Goal: Information Seeking & Learning: Learn about a topic

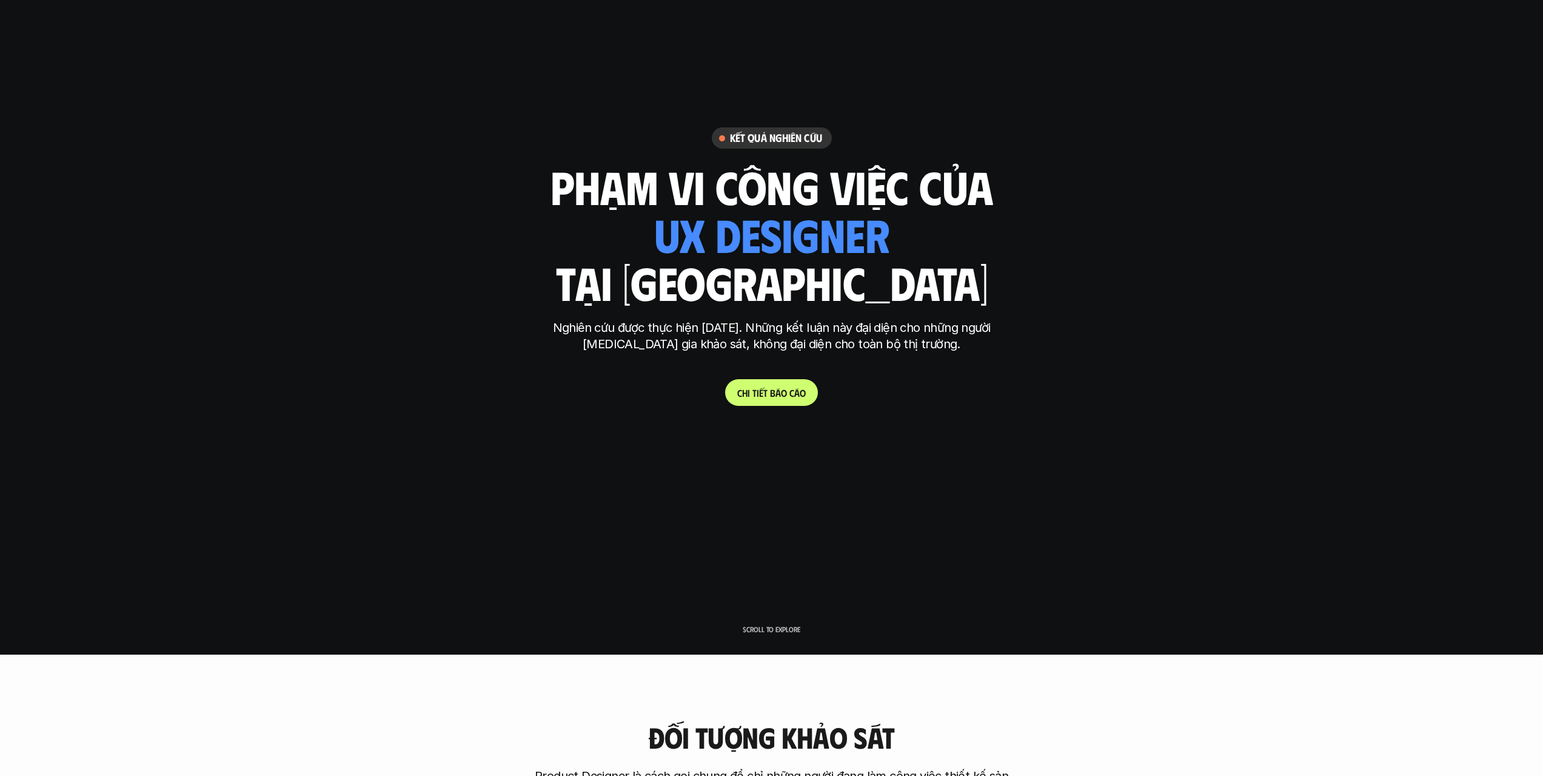
click at [772, 385] on link "C h i t i ế t b á o c á o" at bounding box center [771, 392] width 93 height 27
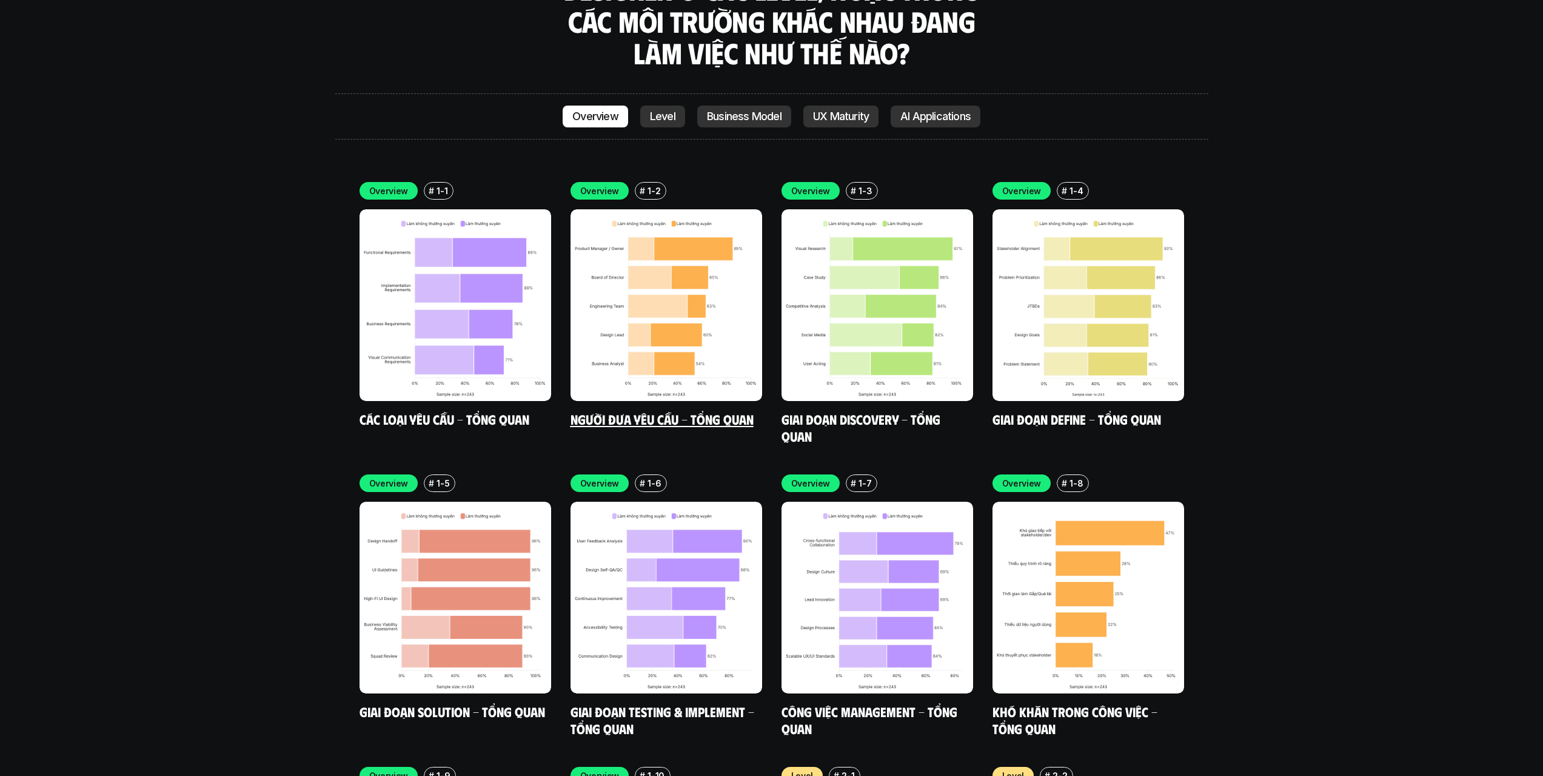
scroll to position [3653, 0]
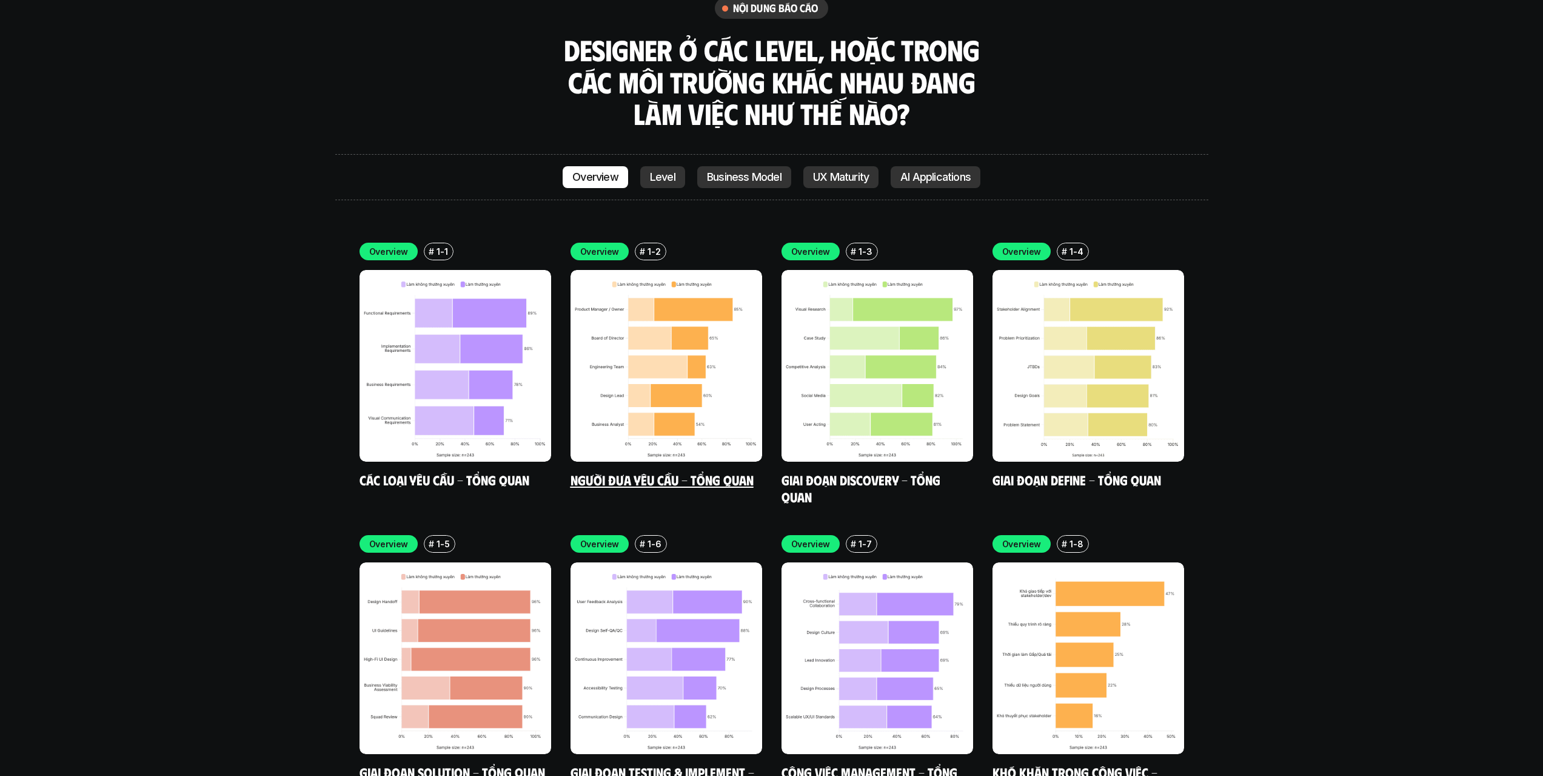
click at [676, 471] on link "Người đưa yêu cầu - Tổng quan" at bounding box center [662, 479] width 183 height 16
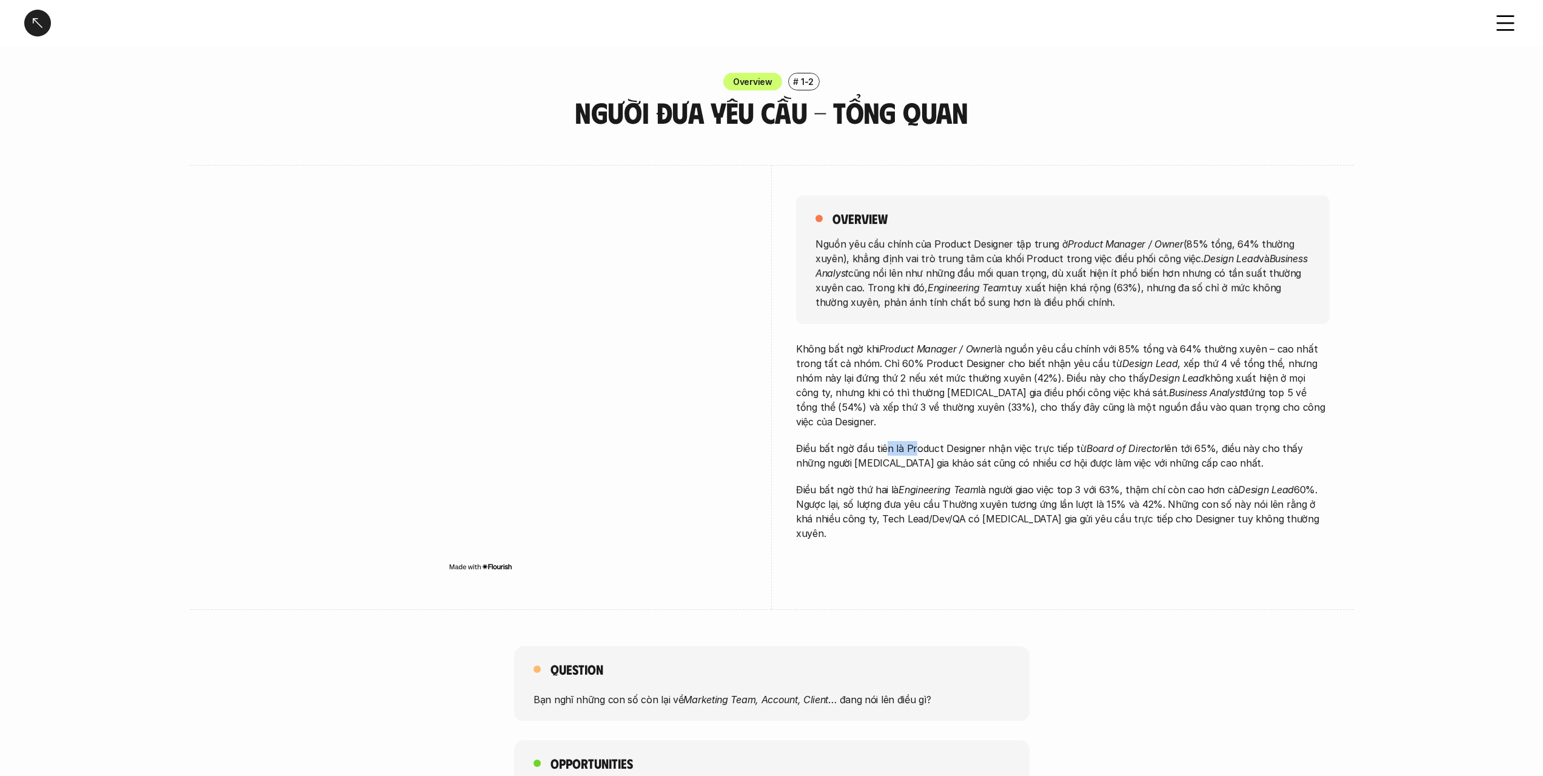
drag, startPoint x: 884, startPoint y: 441, endPoint x: 914, endPoint y: 440, distance: 30.3
click at [914, 441] on p "Điều bất ngờ đầu tiên là Product Designer nhận việc trực tiếp từ Board of Direc…" at bounding box center [1063, 455] width 534 height 29
click at [913, 441] on p "Điều bất ngờ đầu tiên là Product Designer nhận việc trực tiếp từ Board of Direc…" at bounding box center [1063, 455] width 534 height 29
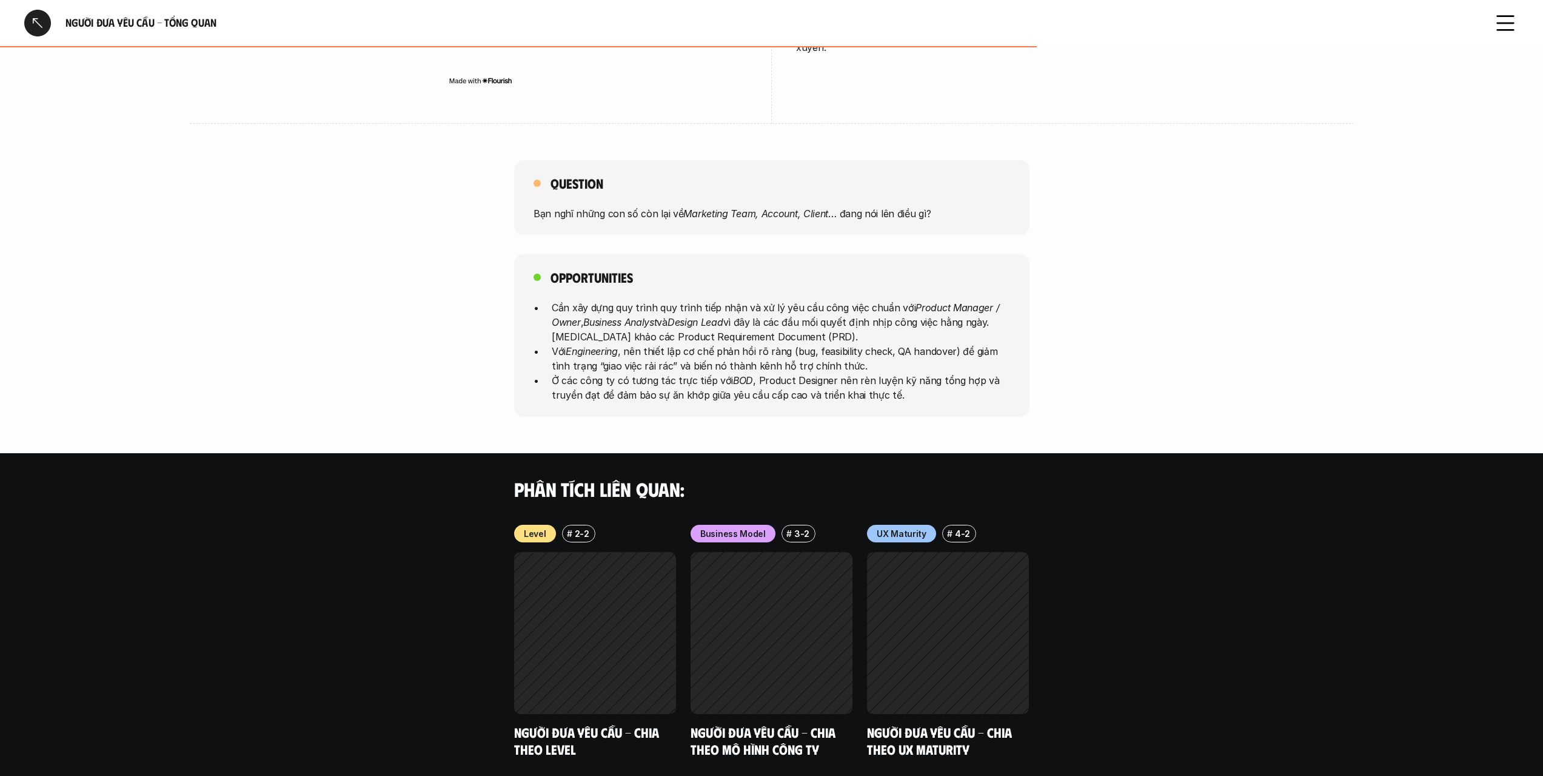
scroll to position [535, 0]
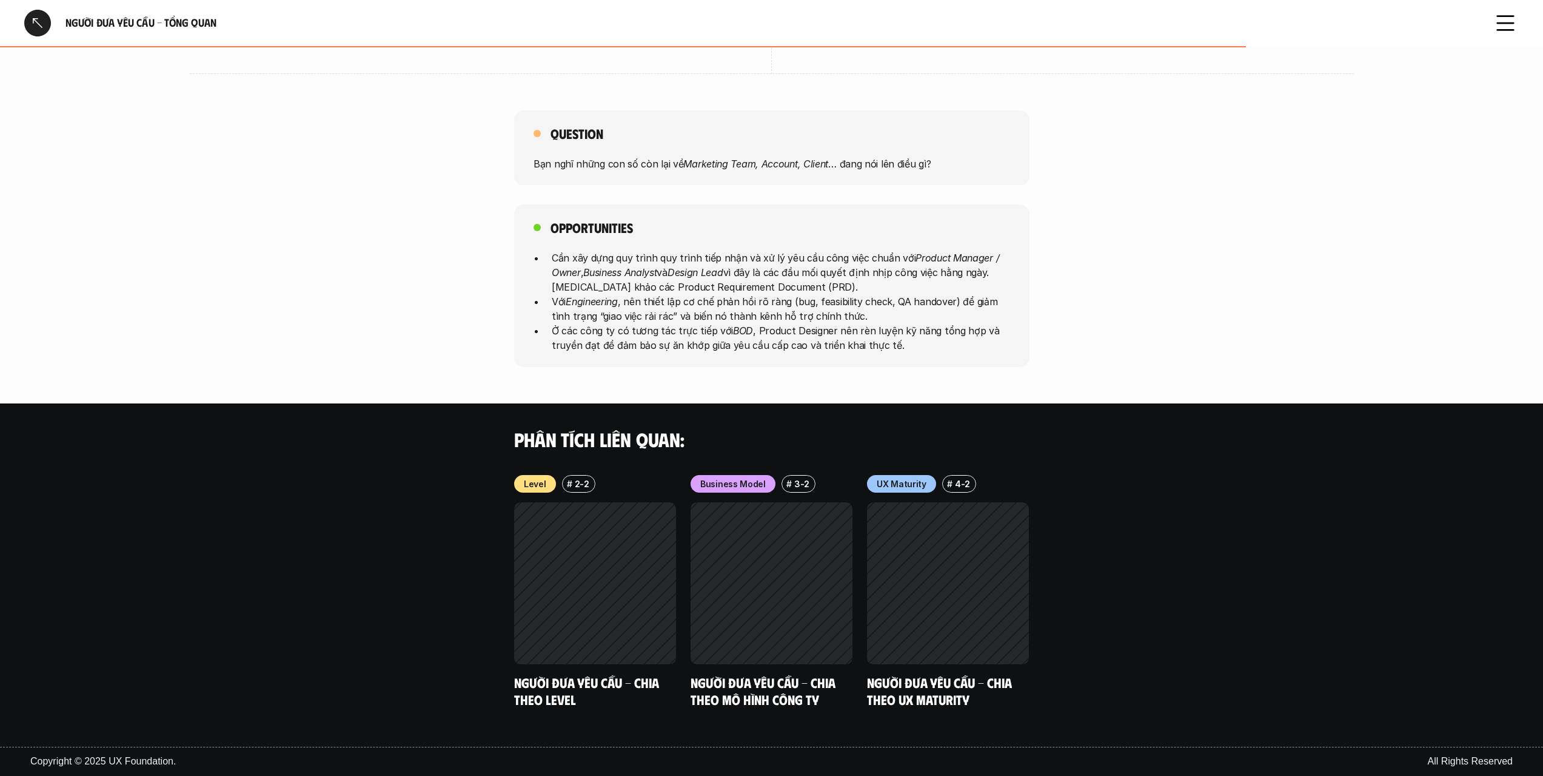
click at [28, 20] on div at bounding box center [37, 23] width 27 height 27
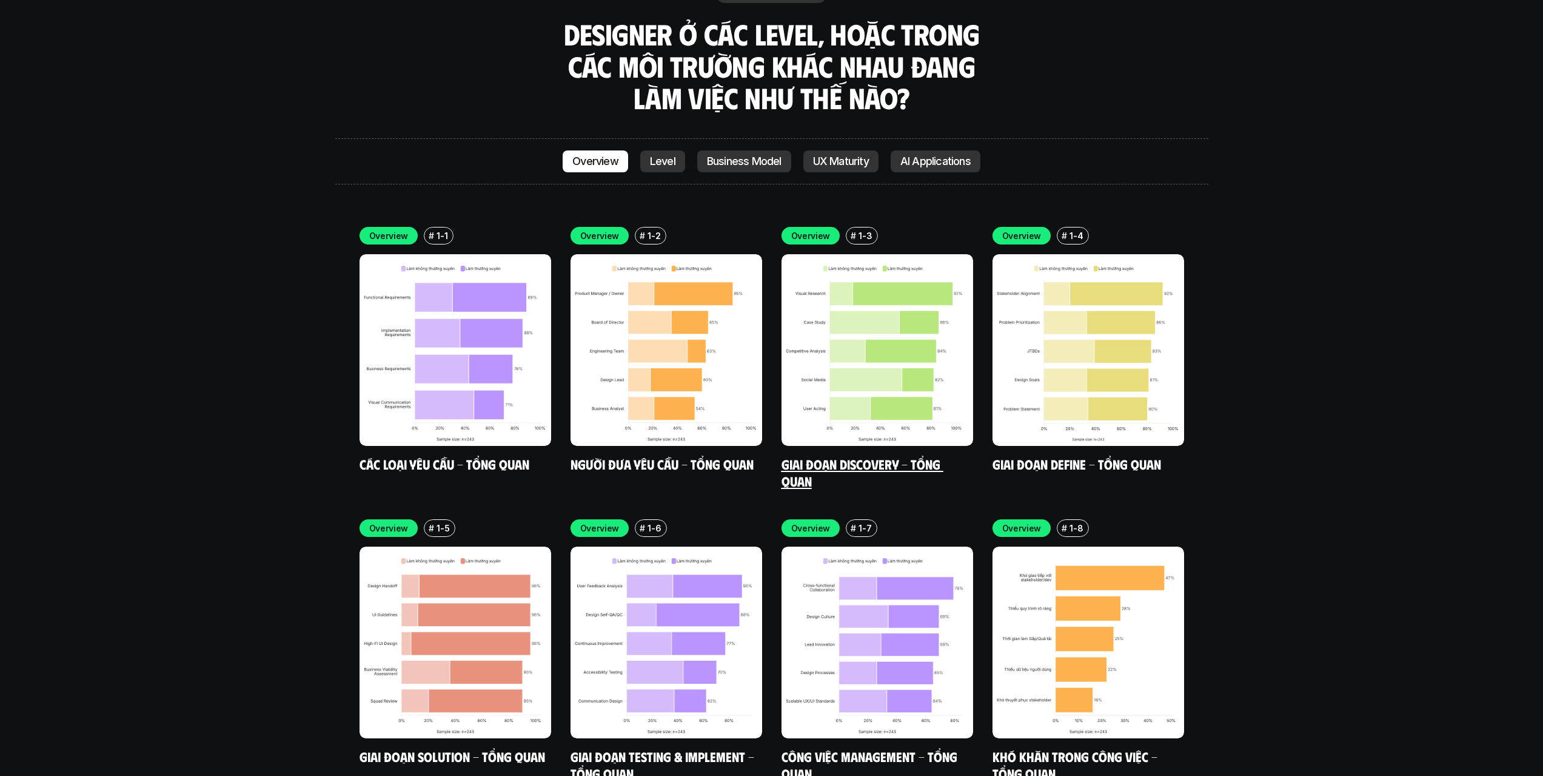
scroll to position [3649, 0]
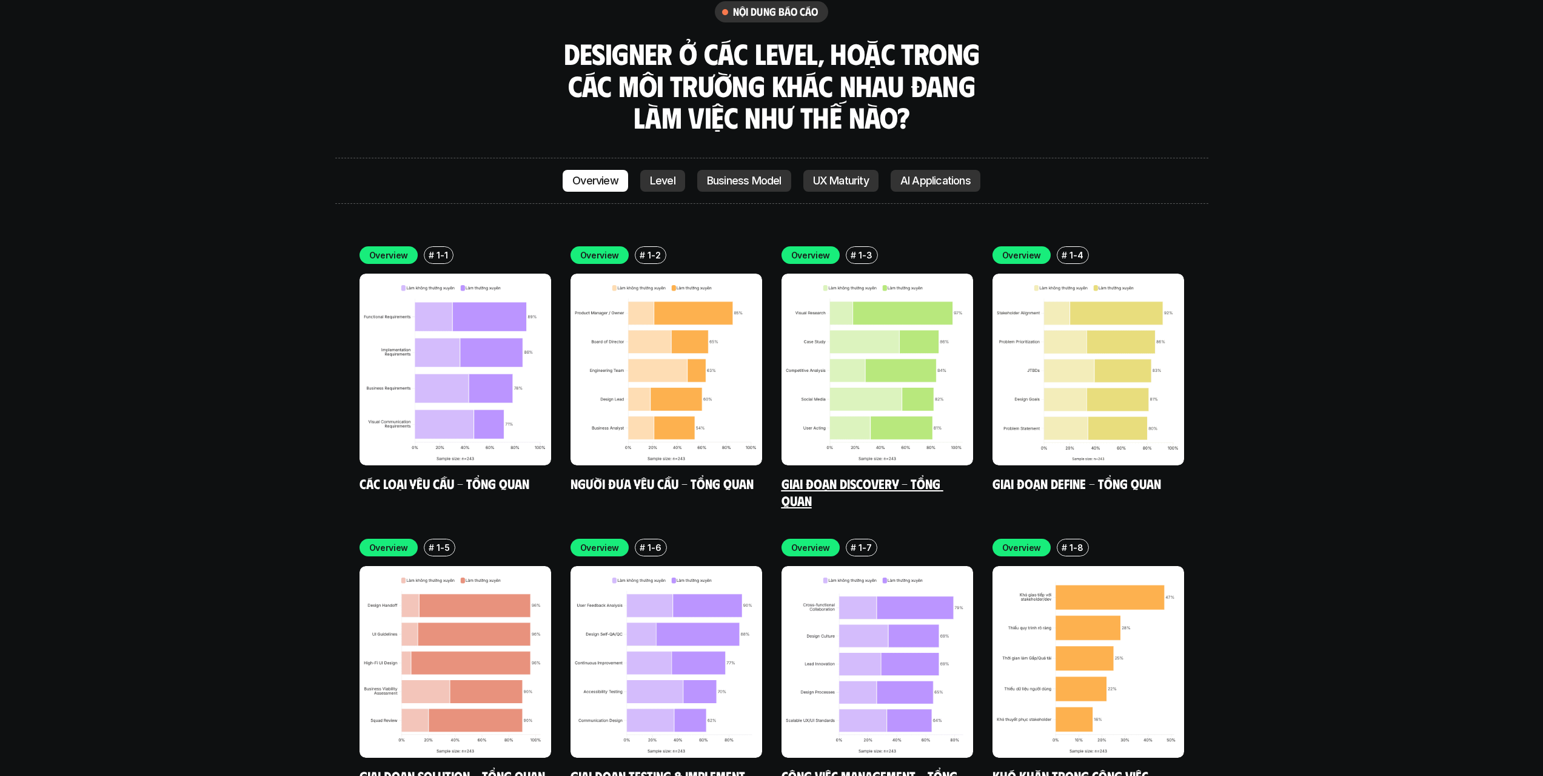
click at [894, 364] on img at bounding box center [878, 369] width 192 height 192
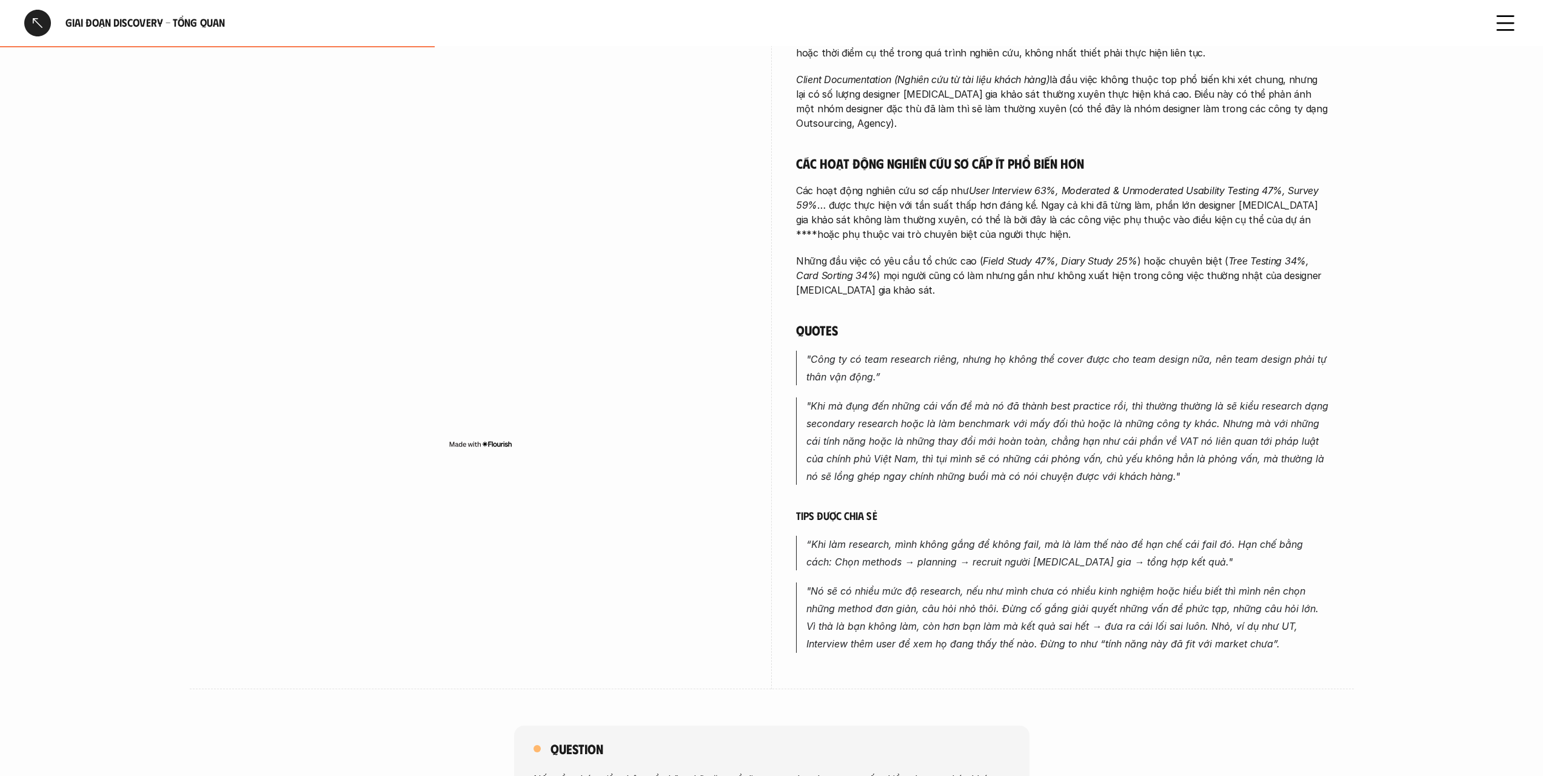
scroll to position [425, 0]
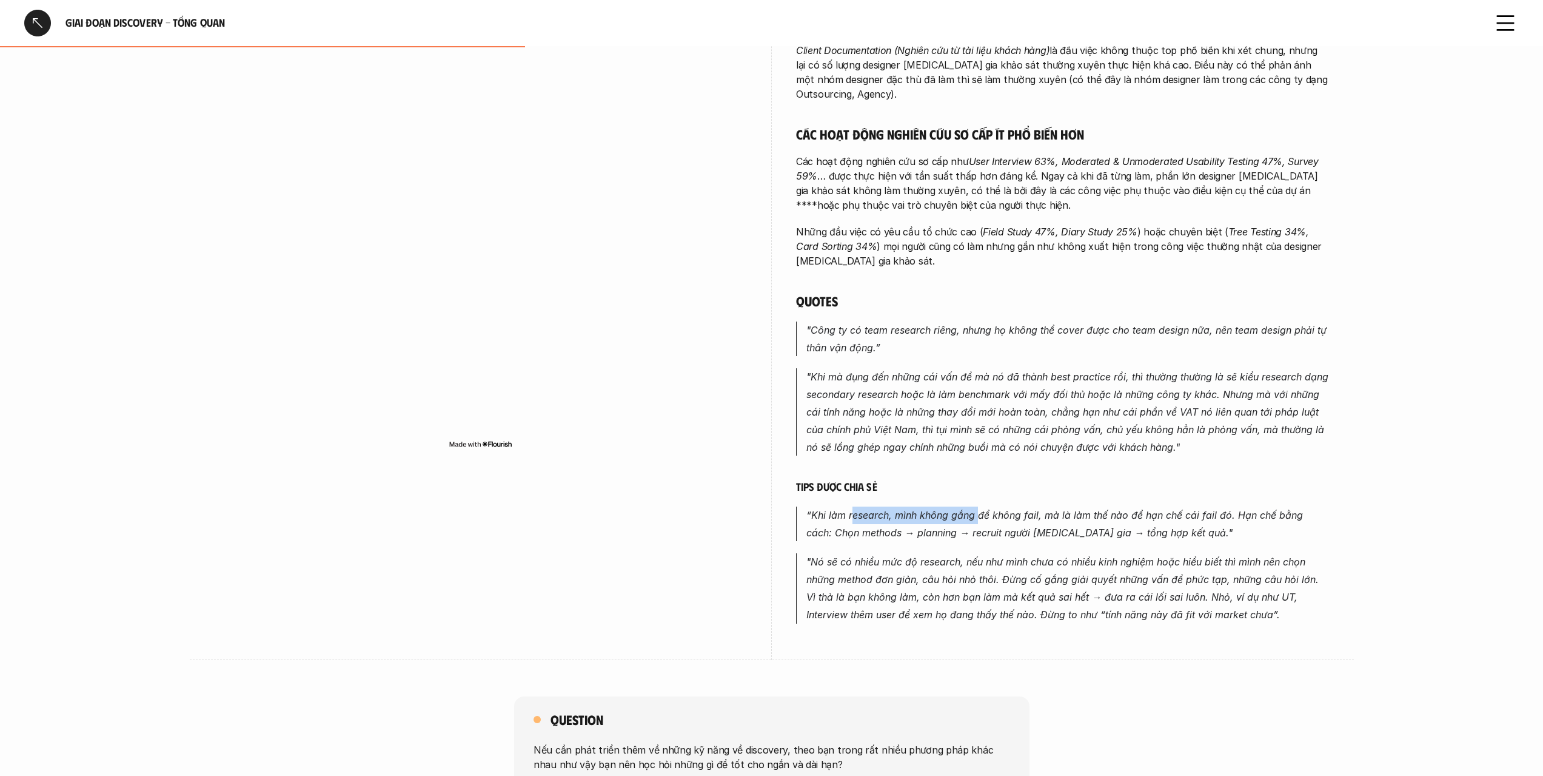
drag, startPoint x: 869, startPoint y: 505, endPoint x: 976, endPoint y: 506, distance: 107.4
click at [976, 506] on p "“Khi làm research, mình không gắng để không fail, mà là làm thế nào để hạn chế …" at bounding box center [1068, 523] width 523 height 35
click at [976, 509] on em "“Khi làm research, mình không gắng để không fail, mà là làm thế nào để hạn chế …" at bounding box center [1057, 524] width 500 height 30
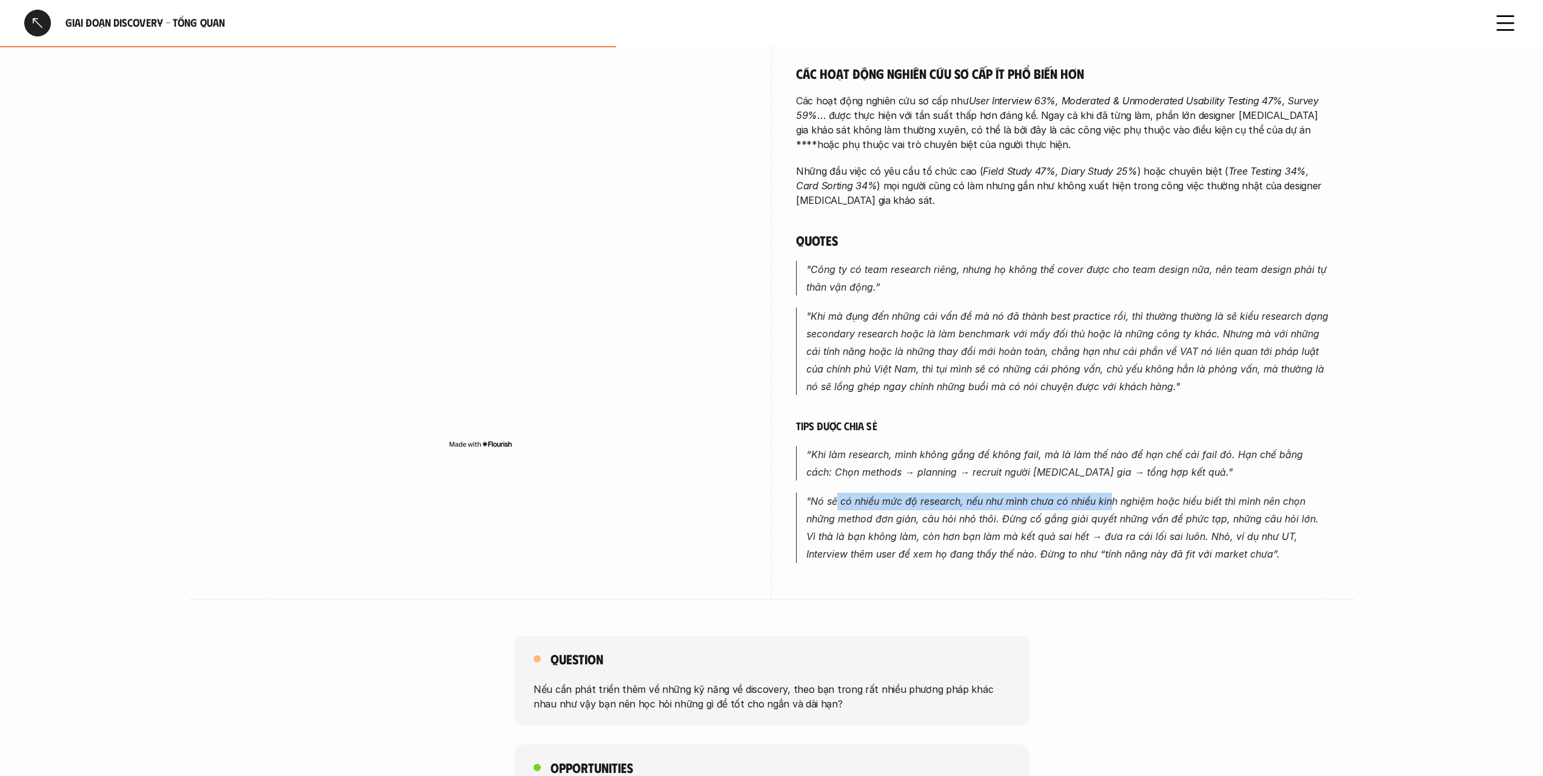
drag, startPoint x: 847, startPoint y: 489, endPoint x: 1121, endPoint y: 495, distance: 274.2
click at [1121, 495] on p ""Nó sẽ có nhiều mức độ research, nếu như mình chưa có nhiều kinh nghiệm hoặc hi…" at bounding box center [1068, 527] width 523 height 70
click at [1094, 499] on em ""Nó sẽ có nhiều mức độ research, nếu như mình chưa có nhiều kinh nghiệm hoặc hi…" at bounding box center [1064, 527] width 515 height 64
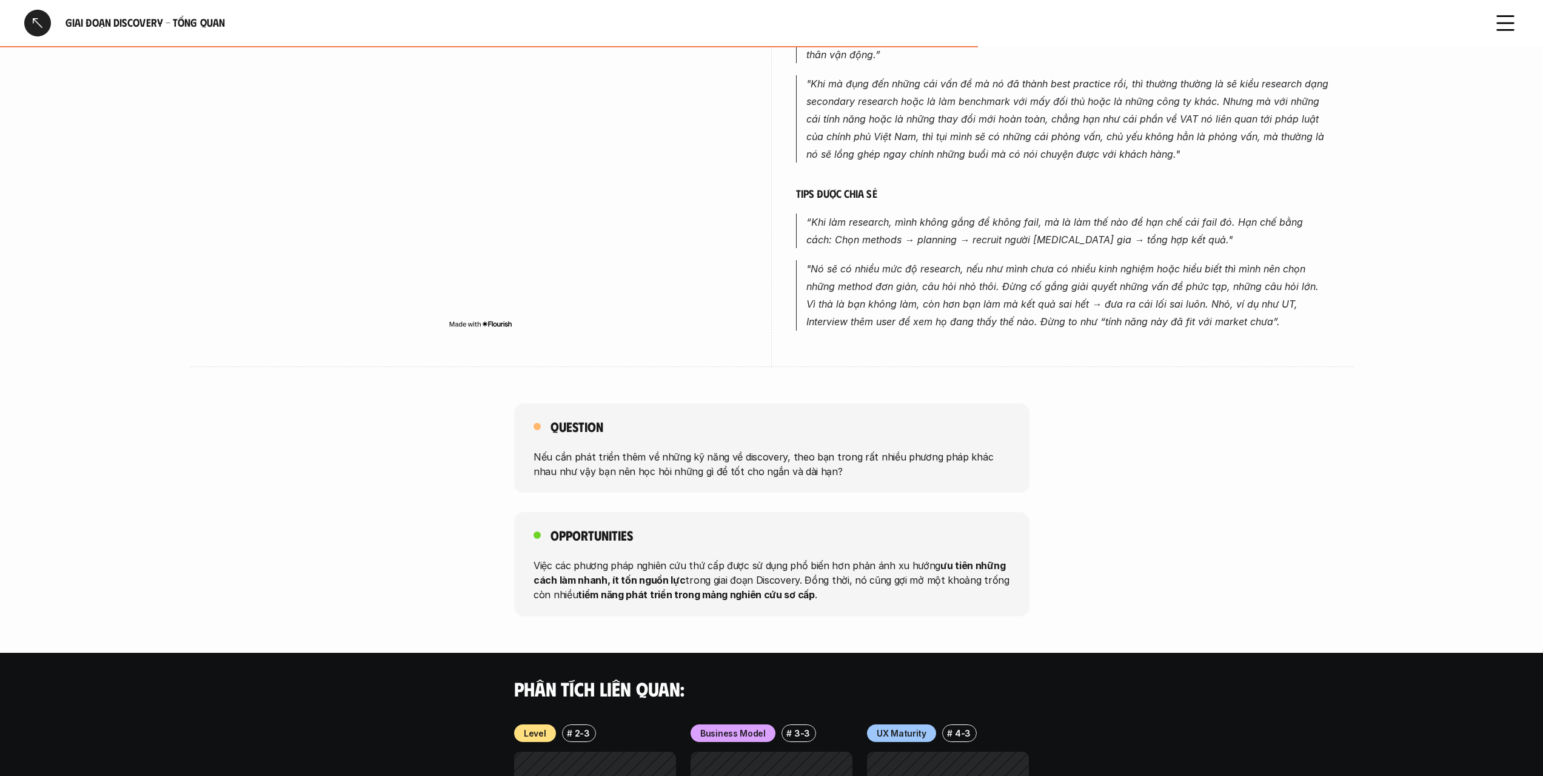
scroll to position [728, 0]
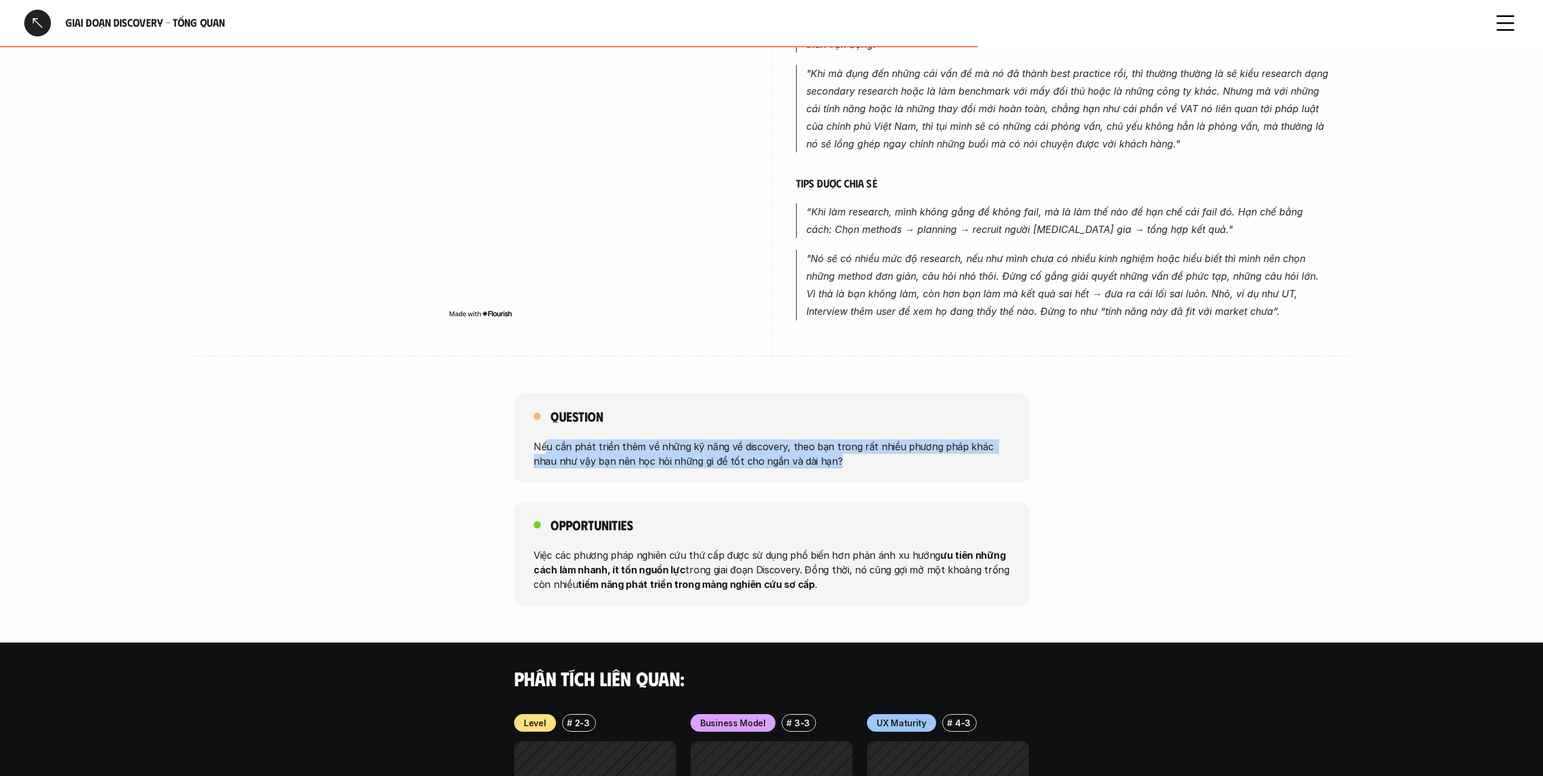
drag, startPoint x: 544, startPoint y: 426, endPoint x: 863, endPoint y: 446, distance: 319.6
click at [863, 446] on p "Nếu cần phát triển thêm về những kỹ năng về discovery, theo bạn trong rất nhiều…" at bounding box center [772, 452] width 477 height 29
click at [728, 457] on div "Question Nếu cần phát triển thêm về những kỹ năng về discovery, theo bạn trong …" at bounding box center [771, 438] width 515 height 90
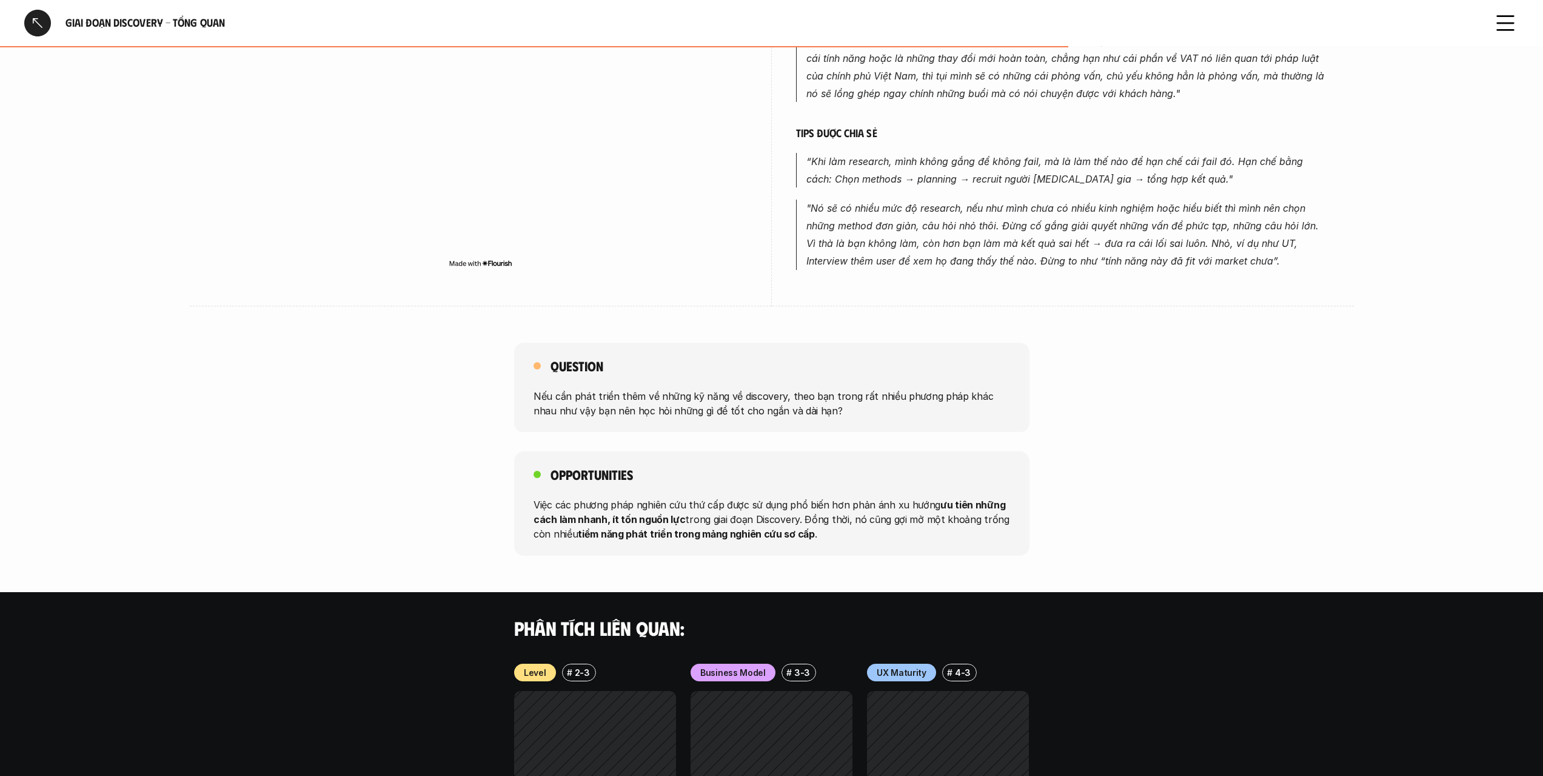
scroll to position [788, 0]
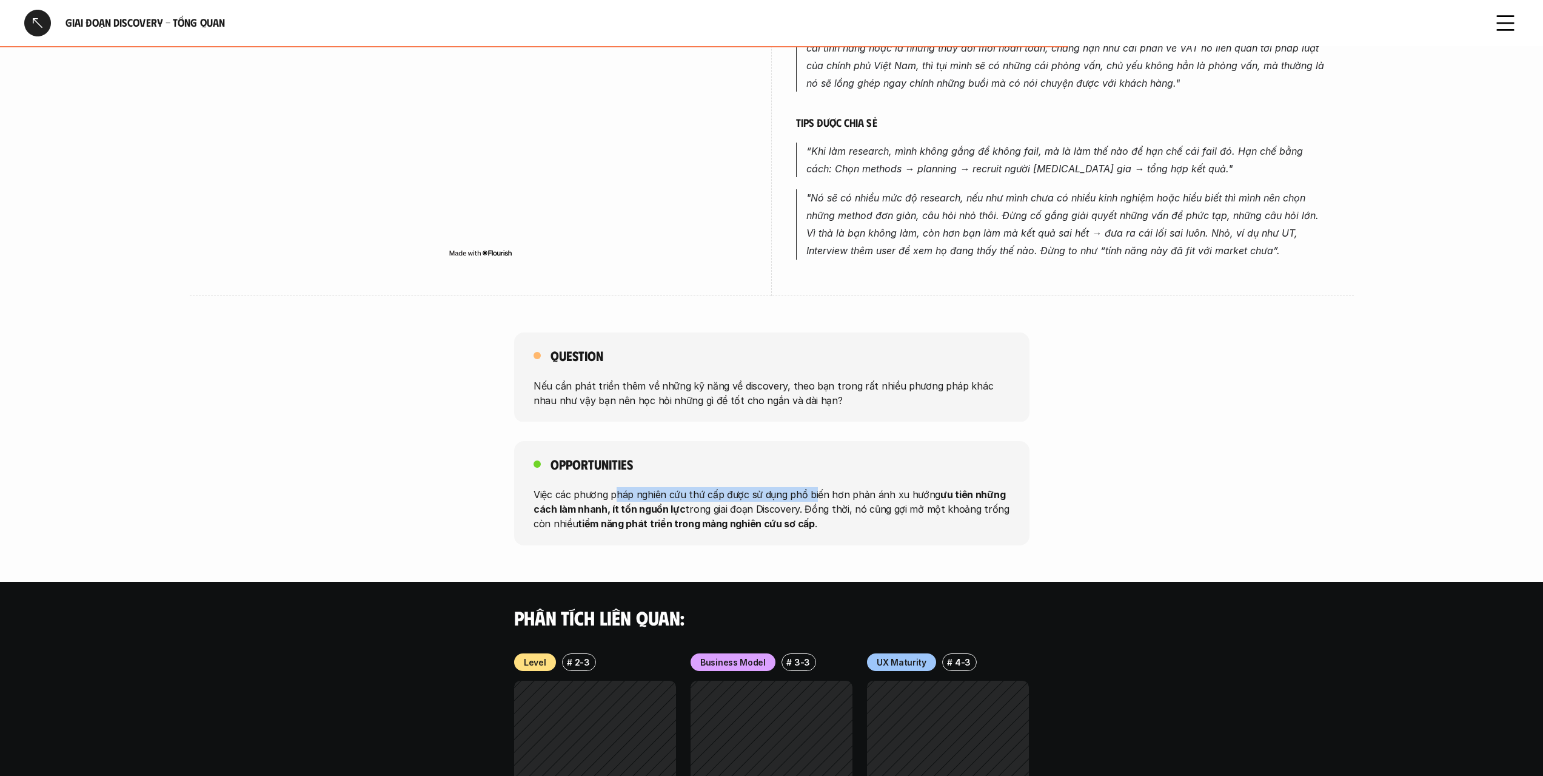
drag, startPoint x: 620, startPoint y: 475, endPoint x: 816, endPoint y: 477, distance: 195.9
click at [816, 487] on p "Việc các phương pháp nghiên cứu thứ cấp được sử dụng phổ biến hơn phản ánh xu h…" at bounding box center [772, 509] width 477 height 44
click at [820, 492] on p "Việc các phương pháp nghiên cứu thứ cấp được sử dụng phổ biến hơn phản ánh xu h…" at bounding box center [772, 509] width 477 height 44
drag, startPoint x: 873, startPoint y: 499, endPoint x: 791, endPoint y: 536, distance: 90.4
click at [791, 536] on div "Giai đoạn Discovery - Tổng quan Overview # 1-3 Giai đoạn Discovery - Tổng quan …" at bounding box center [771, 83] width 1543 height 1742
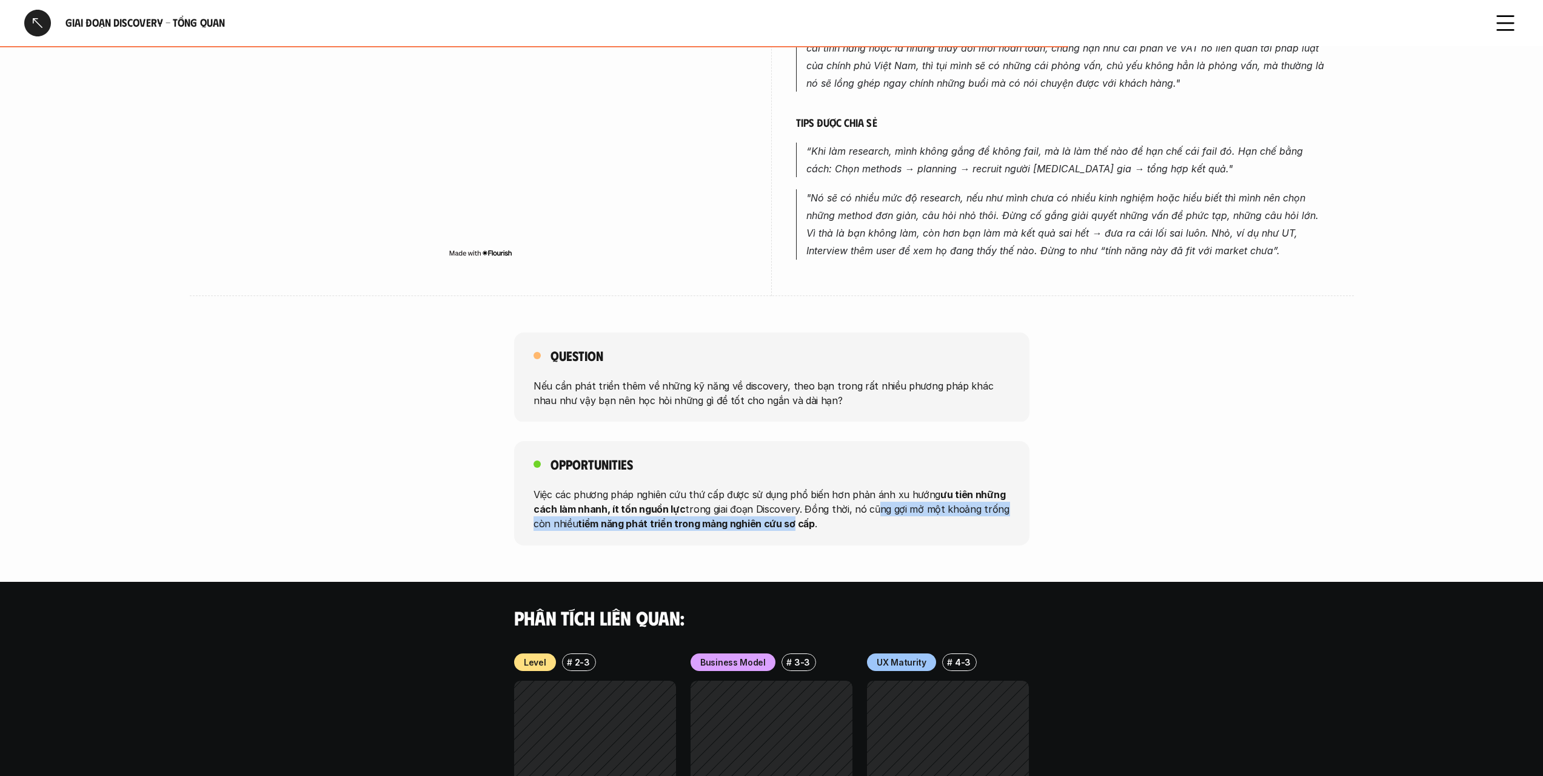
click at [699, 521] on div "Opportunities Việc các phương pháp nghiên cứu thứ cấp được sử dụng phổ biến hơn…" at bounding box center [771, 493] width 515 height 104
click at [711, 517] on strong "tiềm năng phát triển trong mảng nghiên cứu sơ cấp" at bounding box center [696, 523] width 237 height 12
click at [42, 12] on div at bounding box center [37, 23] width 27 height 27
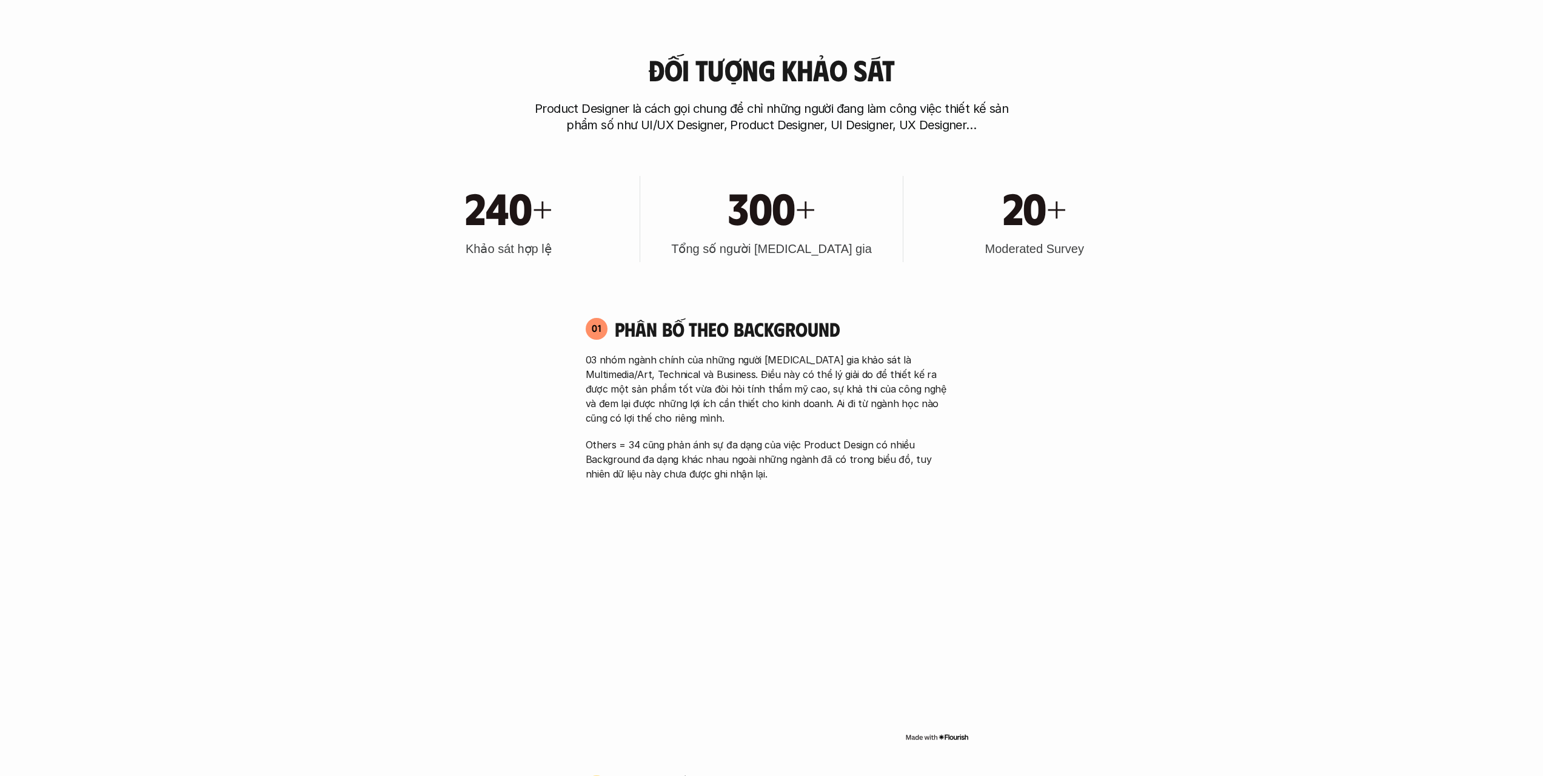
scroll to position [3771, 0]
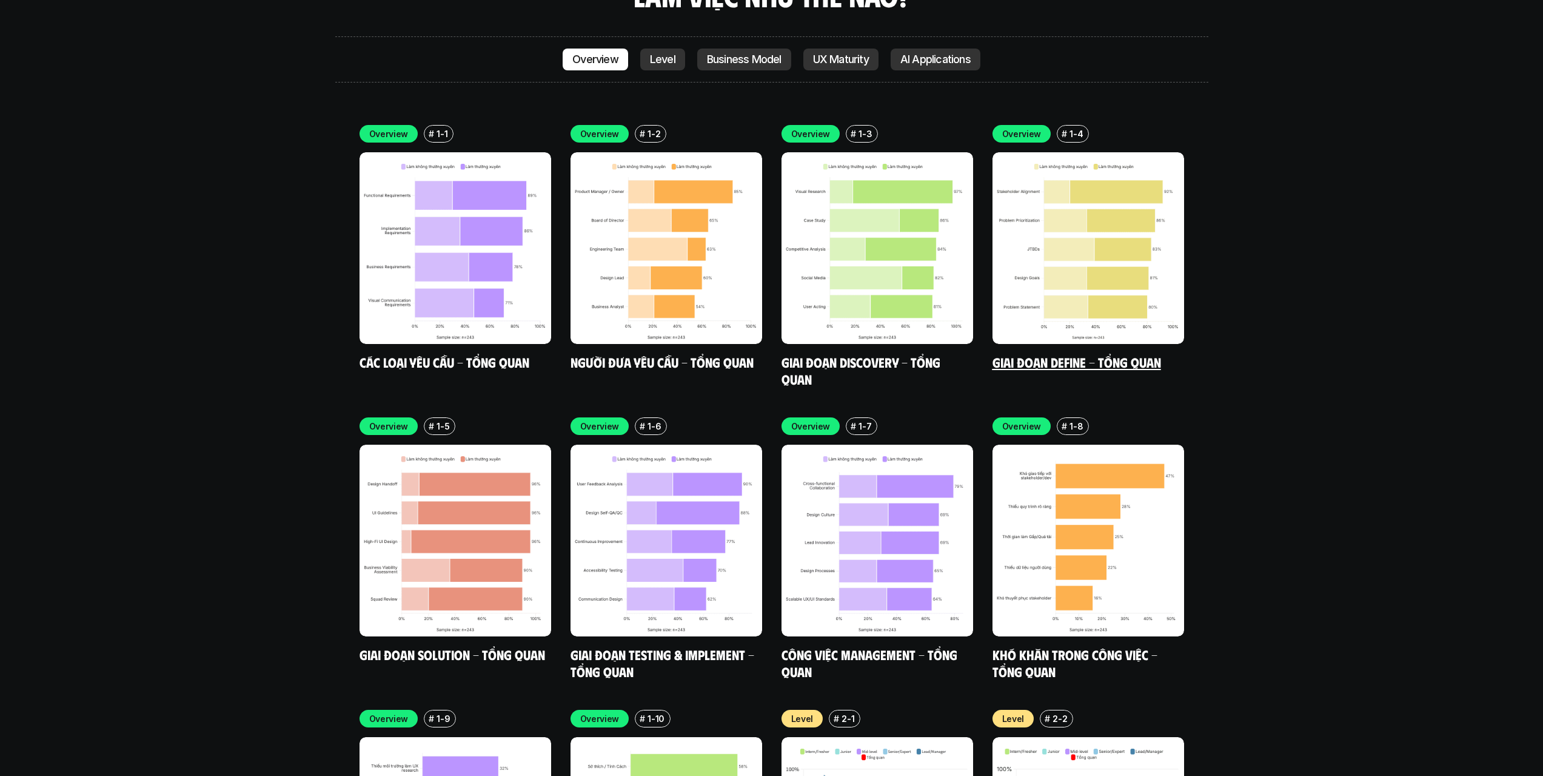
click at [1110, 354] on link "Giai đoạn Define - Tổng quan" at bounding box center [1077, 362] width 169 height 16
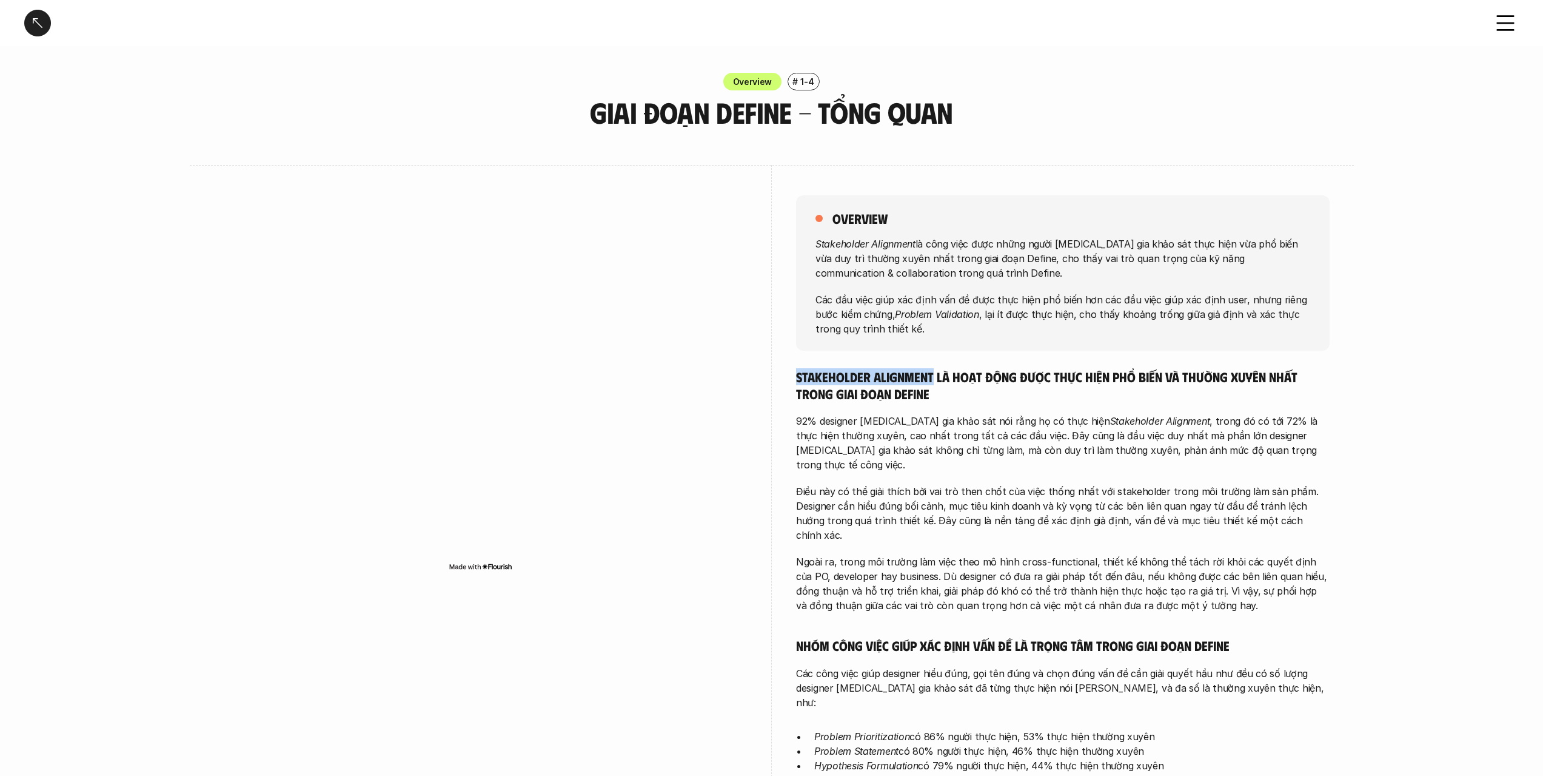
drag, startPoint x: 796, startPoint y: 372, endPoint x: 932, endPoint y: 372, distance: 135.8
click at [932, 372] on h5 "Stakeholder Alignment là hoạt động được thực hiện phổ biến và thường xuyên nhất…" at bounding box center [1063, 384] width 534 height 33
copy h5 "Stakeholder Alignment"
drag, startPoint x: 910, startPoint y: 395, endPoint x: 922, endPoint y: 398, distance: 11.8
click at [930, 395] on h5 "Stakeholder Alignment là hoạt động được thực hiện phổ biến và thường xuyên nhất…" at bounding box center [1063, 384] width 534 height 33
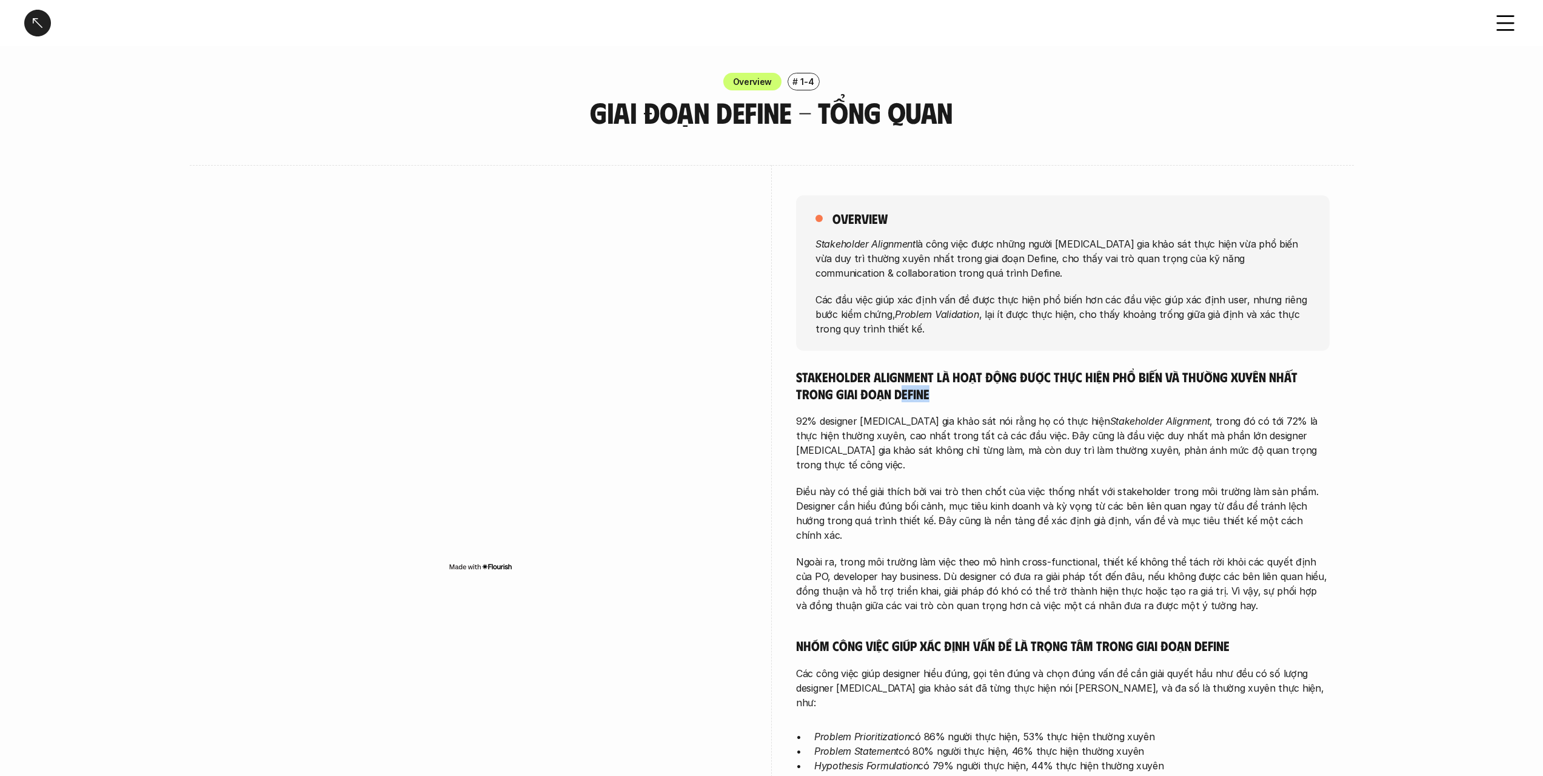
click at [922, 398] on h5 "Stakeholder Alignment là hoạt động được thực hiện phổ biến và thường xuyên nhất…" at bounding box center [1063, 384] width 534 height 33
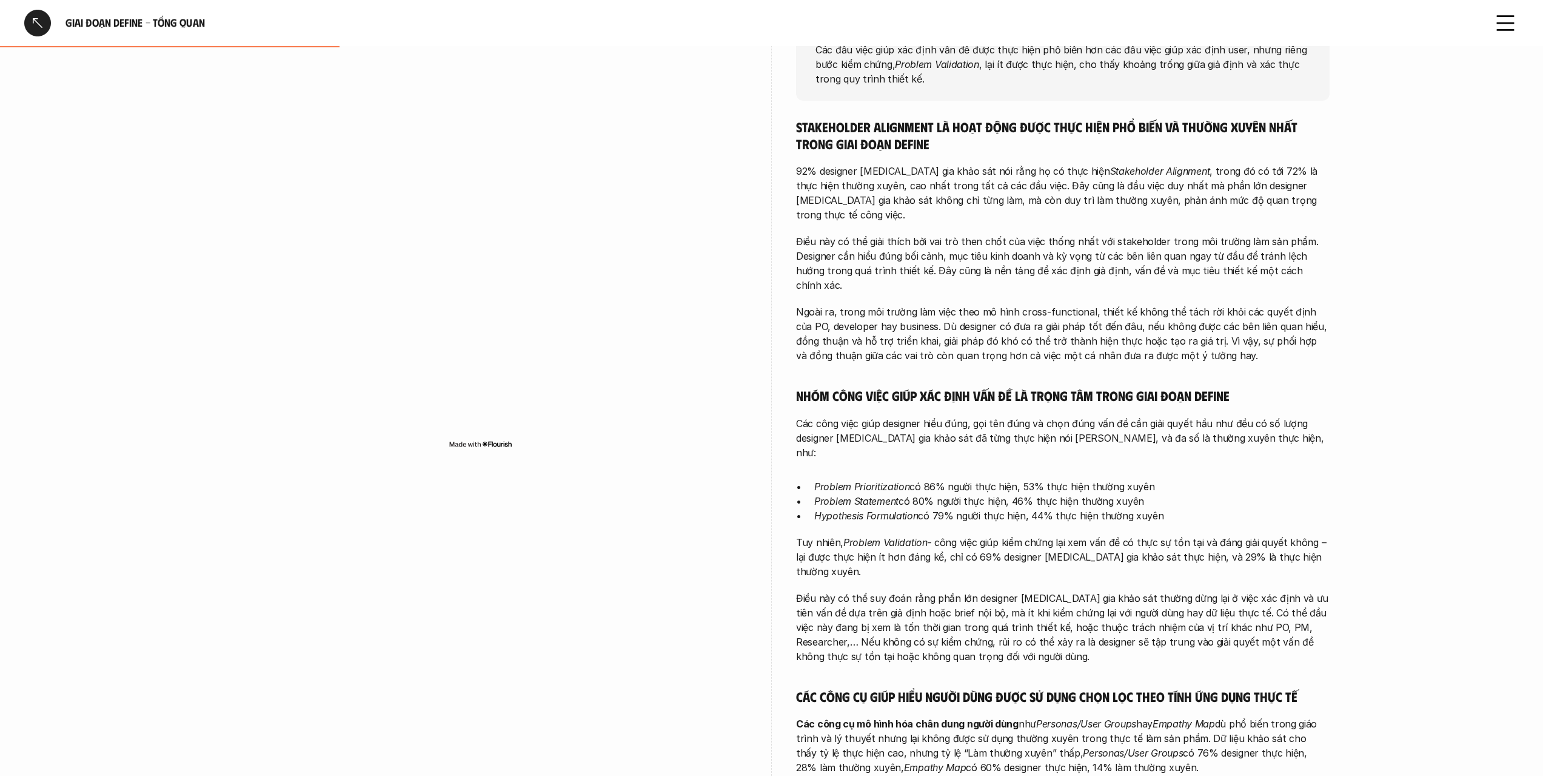
scroll to position [303, 0]
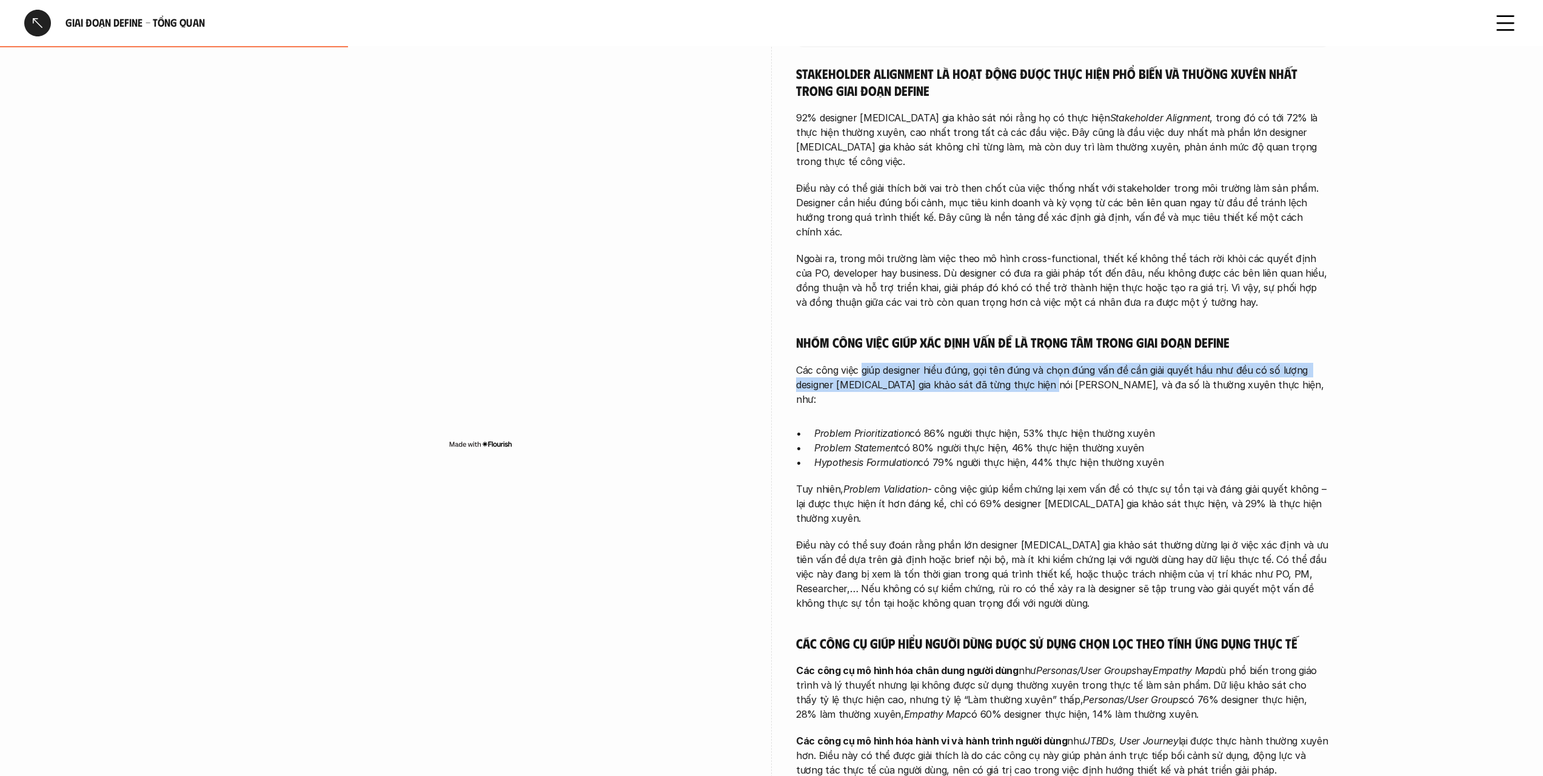
drag, startPoint x: 864, startPoint y: 345, endPoint x: 1045, endPoint y: 353, distance: 181.5
click at [1045, 363] on p "Các công việc giúp designer hiểu đúng, gọi tên đúng và chọn đúng vấn đề cần giả…" at bounding box center [1063, 385] width 534 height 44
drag, startPoint x: 1027, startPoint y: 340, endPoint x: 1183, endPoint y: 360, distance: 157.1
click at [1183, 363] on p "Các công việc giúp designer hiểu đúng, gọi tên đúng và chọn đúng vấn đề cần giả…" at bounding box center [1063, 385] width 534 height 44
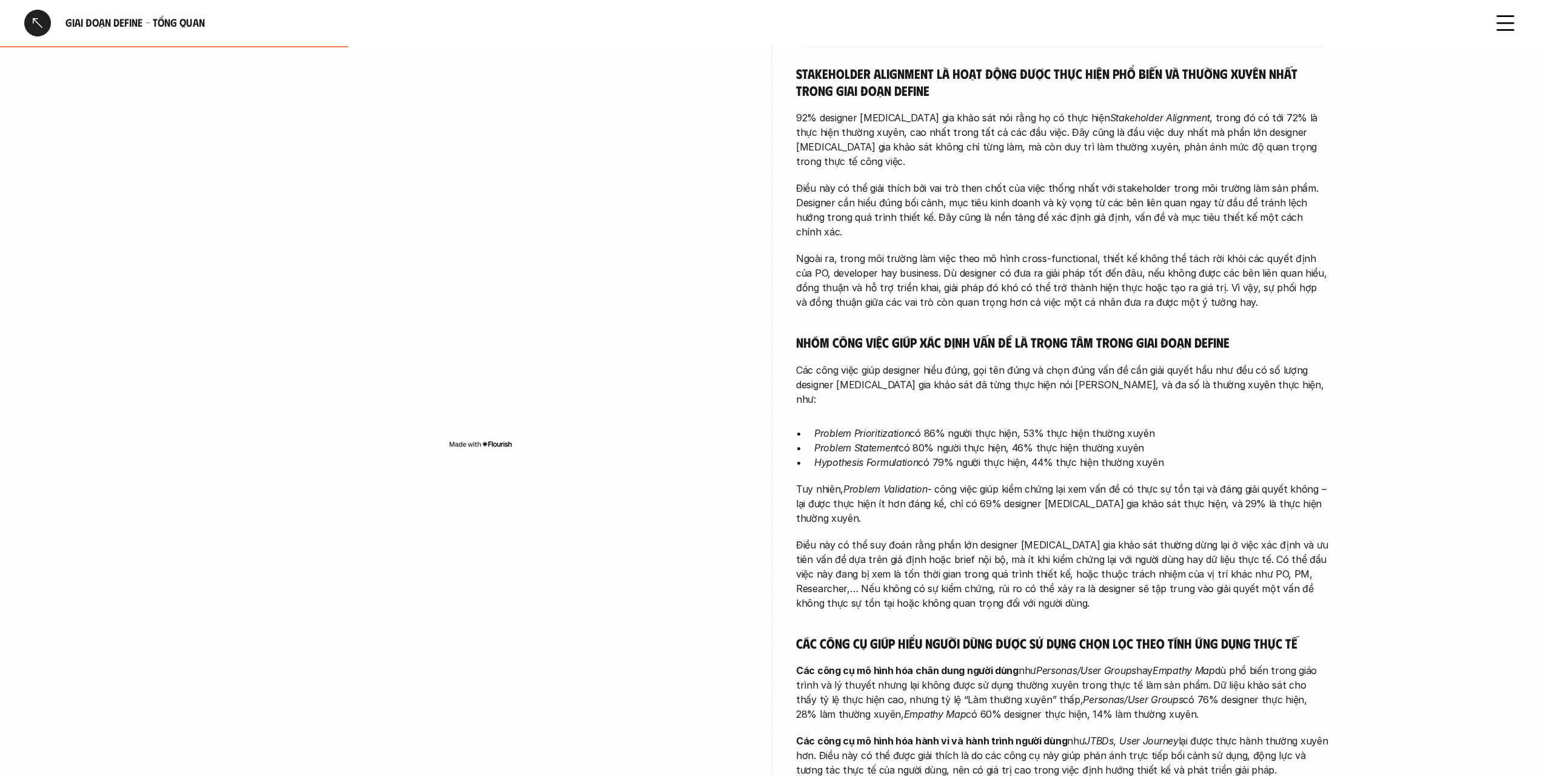
click at [1186, 363] on p "Các công việc giúp designer hiểu đúng, gọi tên đúng và chọn đúng vấn đề cần giả…" at bounding box center [1063, 385] width 534 height 44
drag, startPoint x: 882, startPoint y: 357, endPoint x: 1130, endPoint y: 366, distance: 247.6
click at [1130, 366] on div "Stakeholder Alignment là hoạt động được thực hiện phổ biến và thường xuyên nhất…" at bounding box center [1063, 421] width 534 height 712
click at [1073, 363] on p "Các công việc giúp designer hiểu đúng, gọi tên đúng và chọn đúng vấn đề cần giả…" at bounding box center [1063, 385] width 534 height 44
drag, startPoint x: 1095, startPoint y: 355, endPoint x: 1211, endPoint y: 358, distance: 116.5
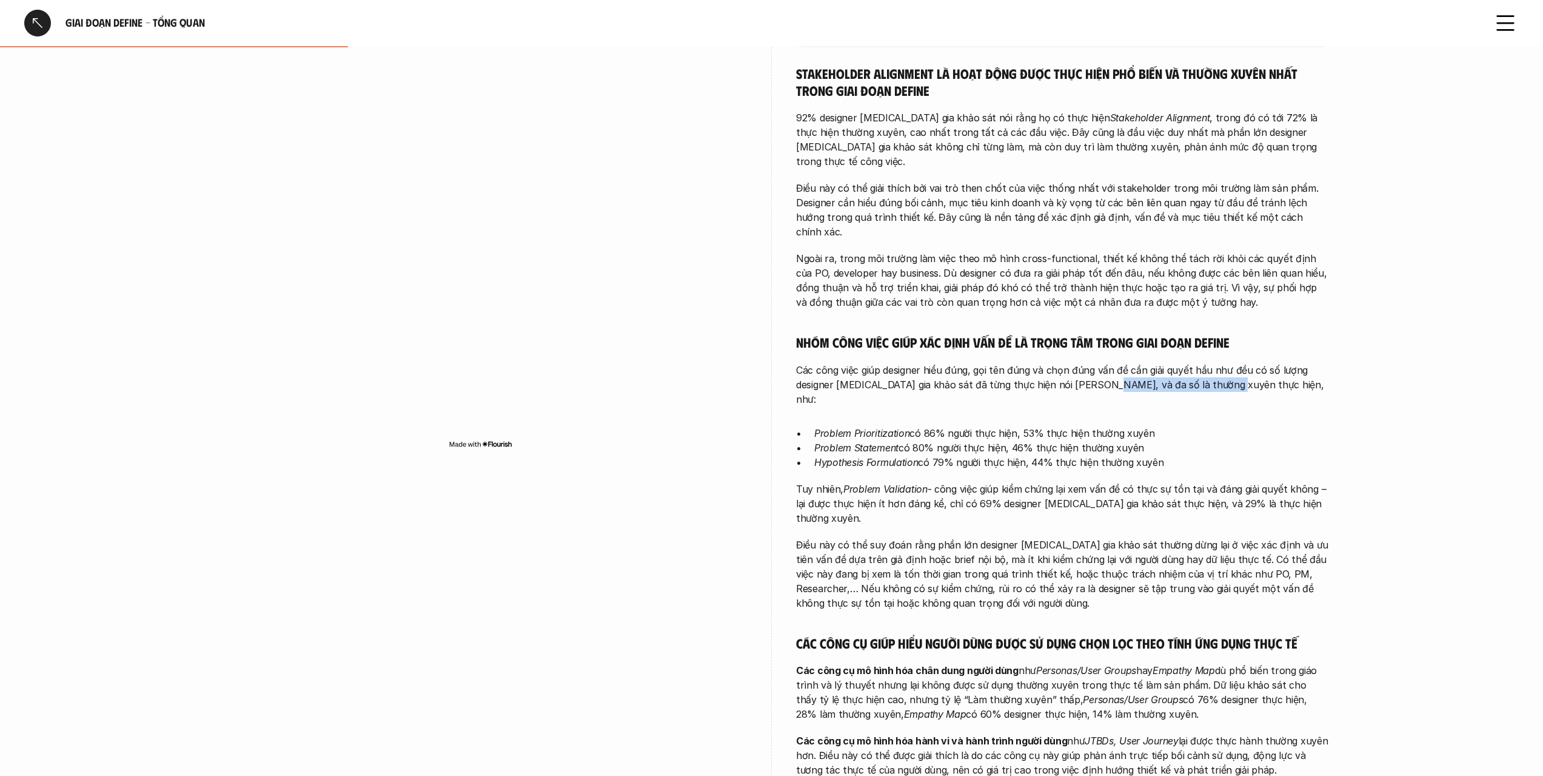
click at [1211, 363] on p "Các công việc giúp designer hiểu đúng, gọi tên đúng và chọn đúng vấn đề cần giả…" at bounding box center [1063, 385] width 534 height 44
click at [998, 455] on p "Hypothesis Formulation có 79% người thực hiện, 44% thực hiện thường xuyên" at bounding box center [1071, 462] width 515 height 15
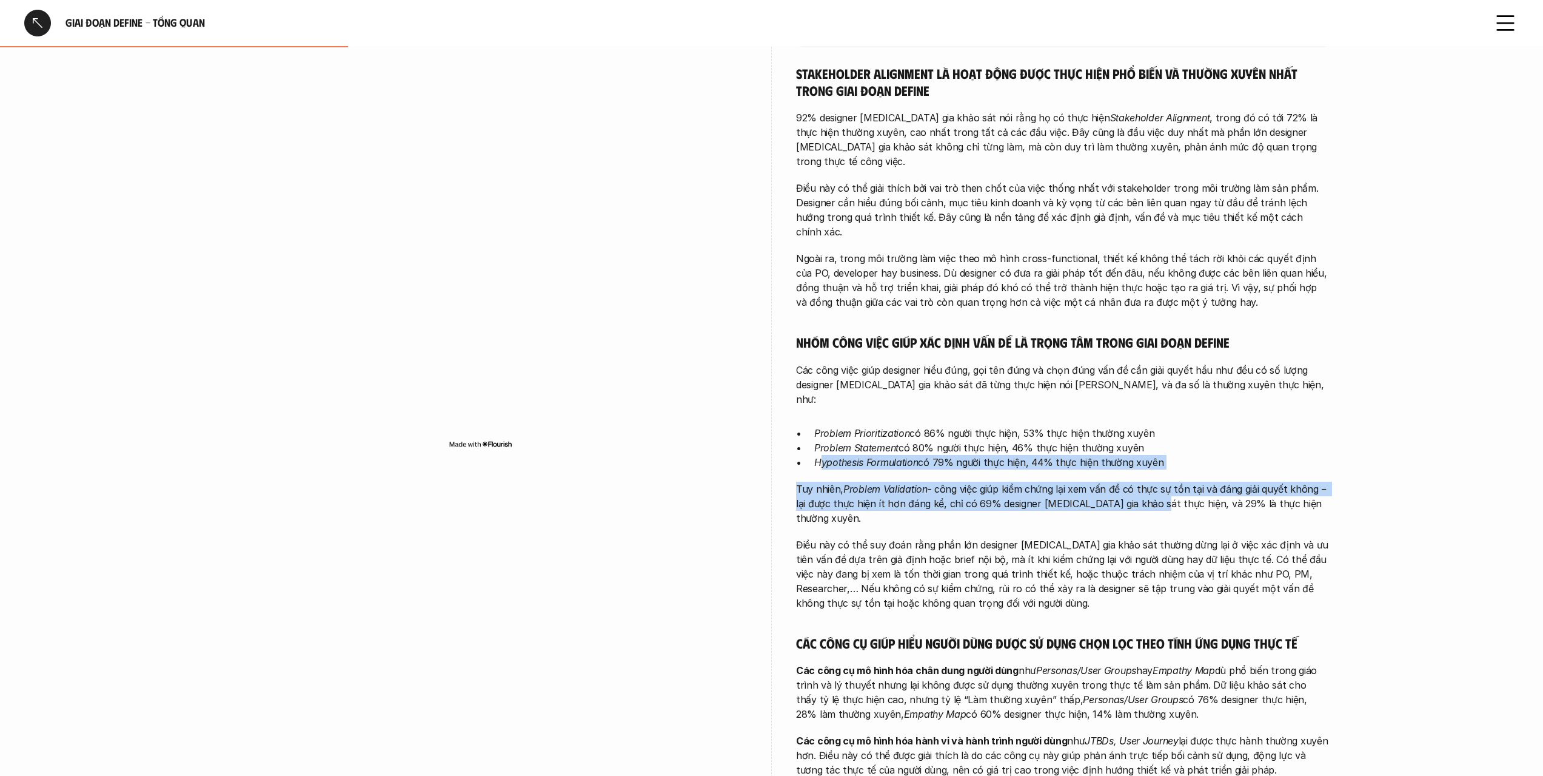
drag, startPoint x: 822, startPoint y: 421, endPoint x: 1076, endPoint y: 468, distance: 258.9
click at [1117, 462] on div "Stakeholder Alignment là hoạt động được thực hiện phổ biến và thường xuyên nhất…" at bounding box center [1063, 421] width 534 height 712
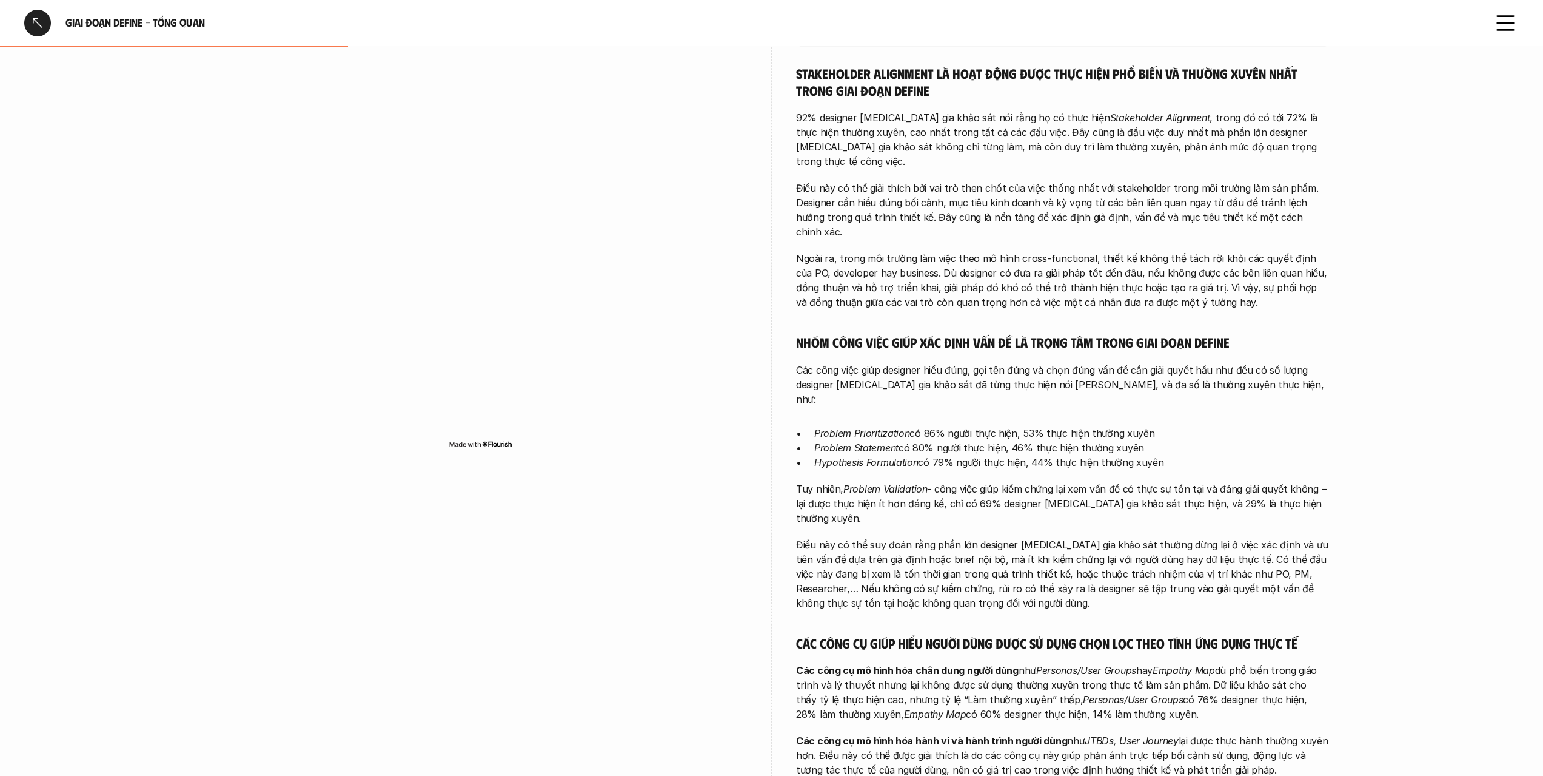
click at [975, 473] on div "Stakeholder Alignment là hoạt động được thực hiện phổ biến và thường xuyên nhất…" at bounding box center [1063, 421] width 534 height 712
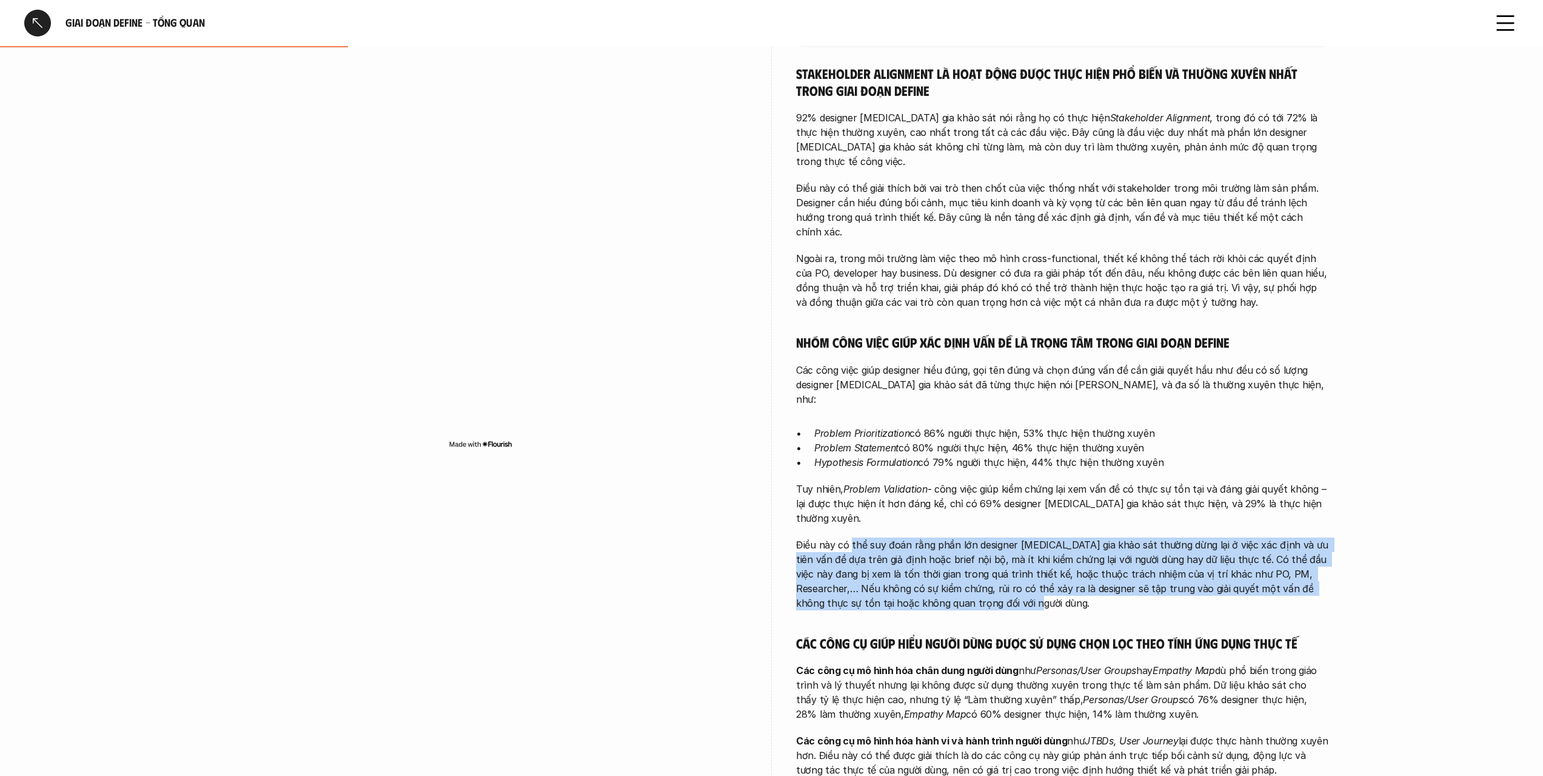
drag, startPoint x: 859, startPoint y: 488, endPoint x: 1186, endPoint y: 551, distance: 332.8
click at [1186, 551] on p "Điều này có thể suy đoán rằng phần lớn designer [MEDICAL_DATA] gia khảo sát thư…" at bounding box center [1063, 573] width 534 height 73
click at [1167, 537] on p "Điều này có thể suy đoán rằng phần lớn designer [MEDICAL_DATA] gia khảo sát thư…" at bounding box center [1063, 573] width 534 height 73
click at [1151, 537] on p "Điều này có thể suy đoán rằng phần lớn designer [MEDICAL_DATA] gia khảo sát thư…" at bounding box center [1063, 573] width 534 height 73
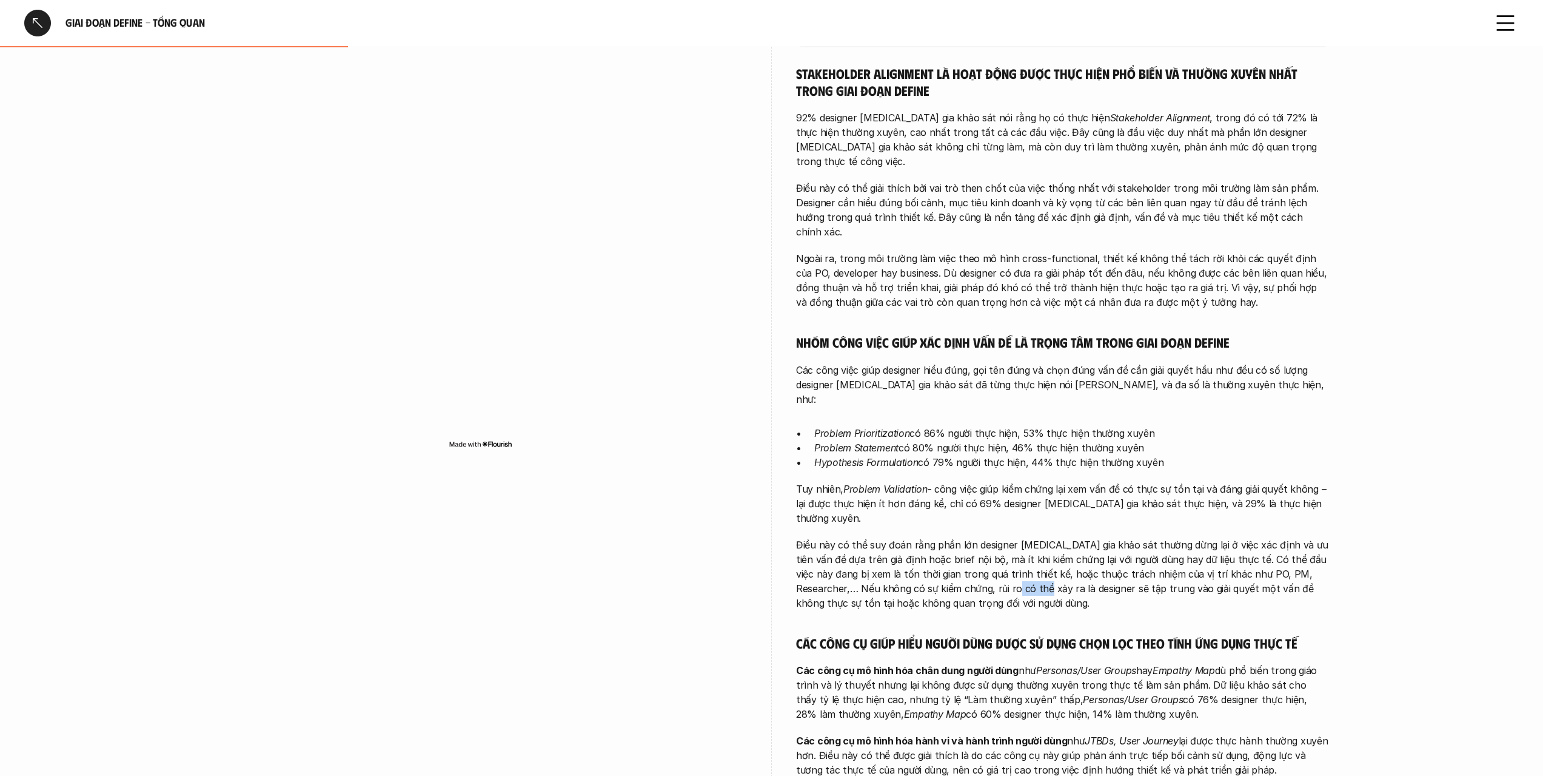
drag, startPoint x: 978, startPoint y: 532, endPoint x: 944, endPoint y: 535, distance: 33.4
click at [986, 537] on p "Điều này có thể suy đoán rằng phần lớn designer [MEDICAL_DATA] gia khảo sát thư…" at bounding box center [1063, 573] width 534 height 73
click at [902, 540] on p "Điều này có thể suy đoán rằng phần lớn designer [MEDICAL_DATA] gia khảo sát thư…" at bounding box center [1063, 573] width 534 height 73
drag, startPoint x: 936, startPoint y: 531, endPoint x: 1055, endPoint y: 529, distance: 118.9
click at [1049, 537] on p "Điều này có thể suy đoán rằng phần lớn designer [MEDICAL_DATA] gia khảo sát thư…" at bounding box center [1063, 573] width 534 height 73
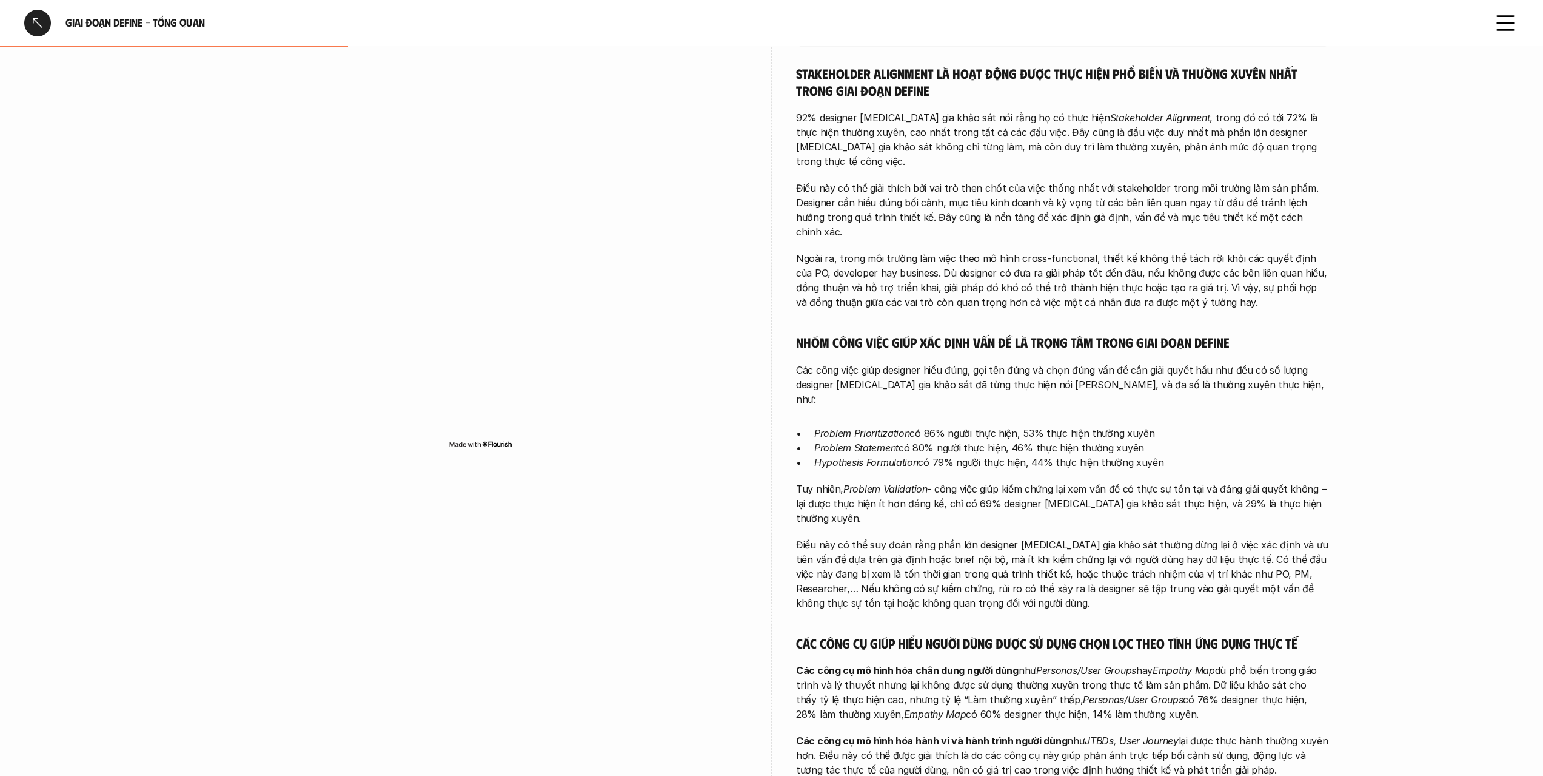
click at [1058, 537] on p "Điều này có thể suy đoán rằng phần lớn designer [MEDICAL_DATA] gia khảo sát thư…" at bounding box center [1063, 573] width 534 height 73
click at [928, 537] on p "Điều này có thể suy đoán rằng phần lớn designer [MEDICAL_DATA] gia khảo sát thư…" at bounding box center [1063, 573] width 534 height 73
drag, startPoint x: 907, startPoint y: 534, endPoint x: 1007, endPoint y: 531, distance: 100.7
click at [1007, 537] on p "Điều này có thể suy đoán rằng phần lớn designer [MEDICAL_DATA] gia khảo sát thư…" at bounding box center [1063, 573] width 534 height 73
click at [1008, 537] on p "Điều này có thể suy đoán rằng phần lớn designer [MEDICAL_DATA] gia khảo sát thư…" at bounding box center [1063, 573] width 534 height 73
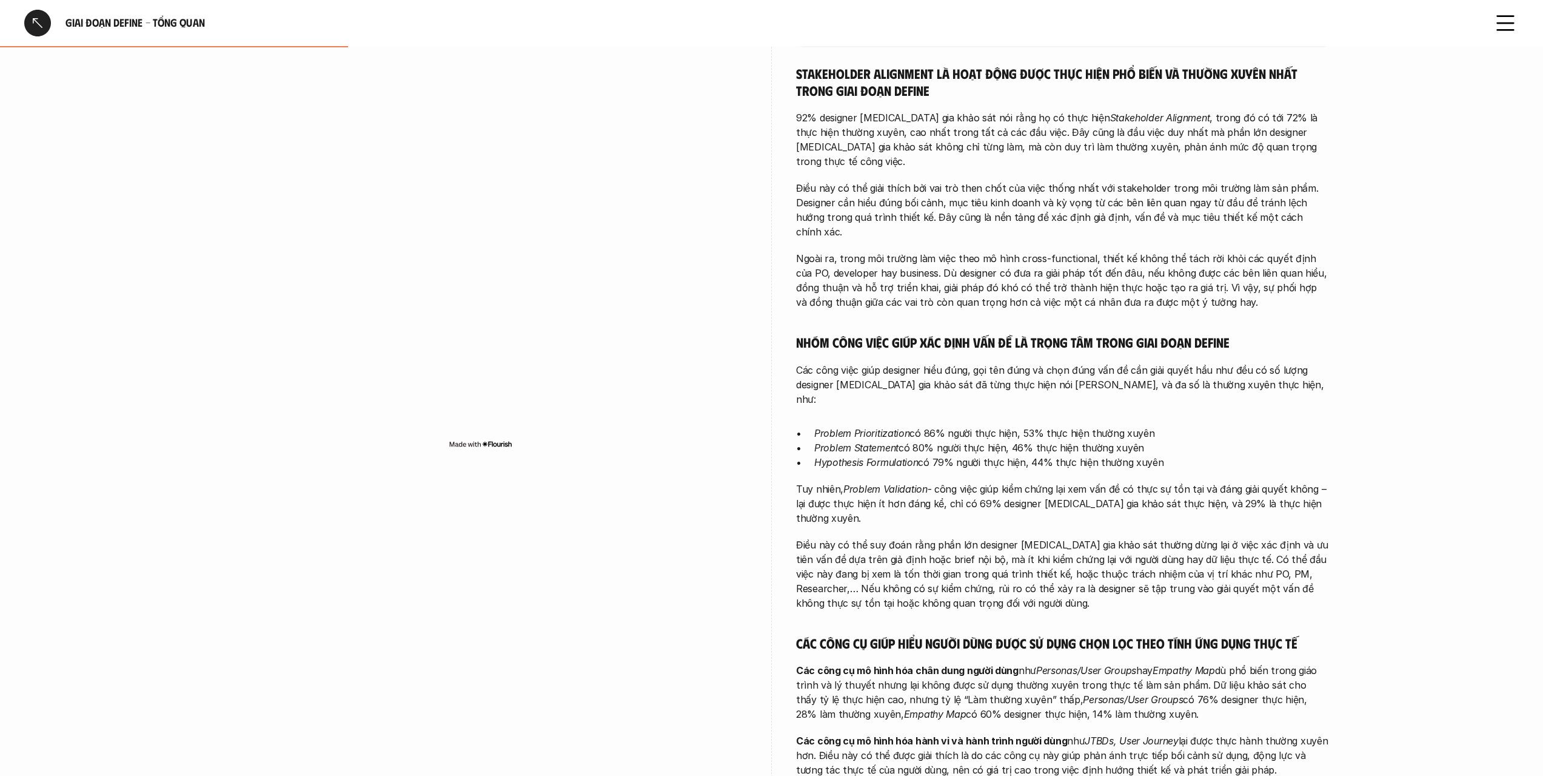
click at [1076, 537] on p "Điều này có thể suy đoán rằng phần lớn designer [MEDICAL_DATA] gia khảo sát thư…" at bounding box center [1063, 573] width 534 height 73
click at [1110, 537] on p "Điều này có thể suy đoán rằng phần lớn designer [MEDICAL_DATA] gia khảo sát thư…" at bounding box center [1063, 573] width 534 height 73
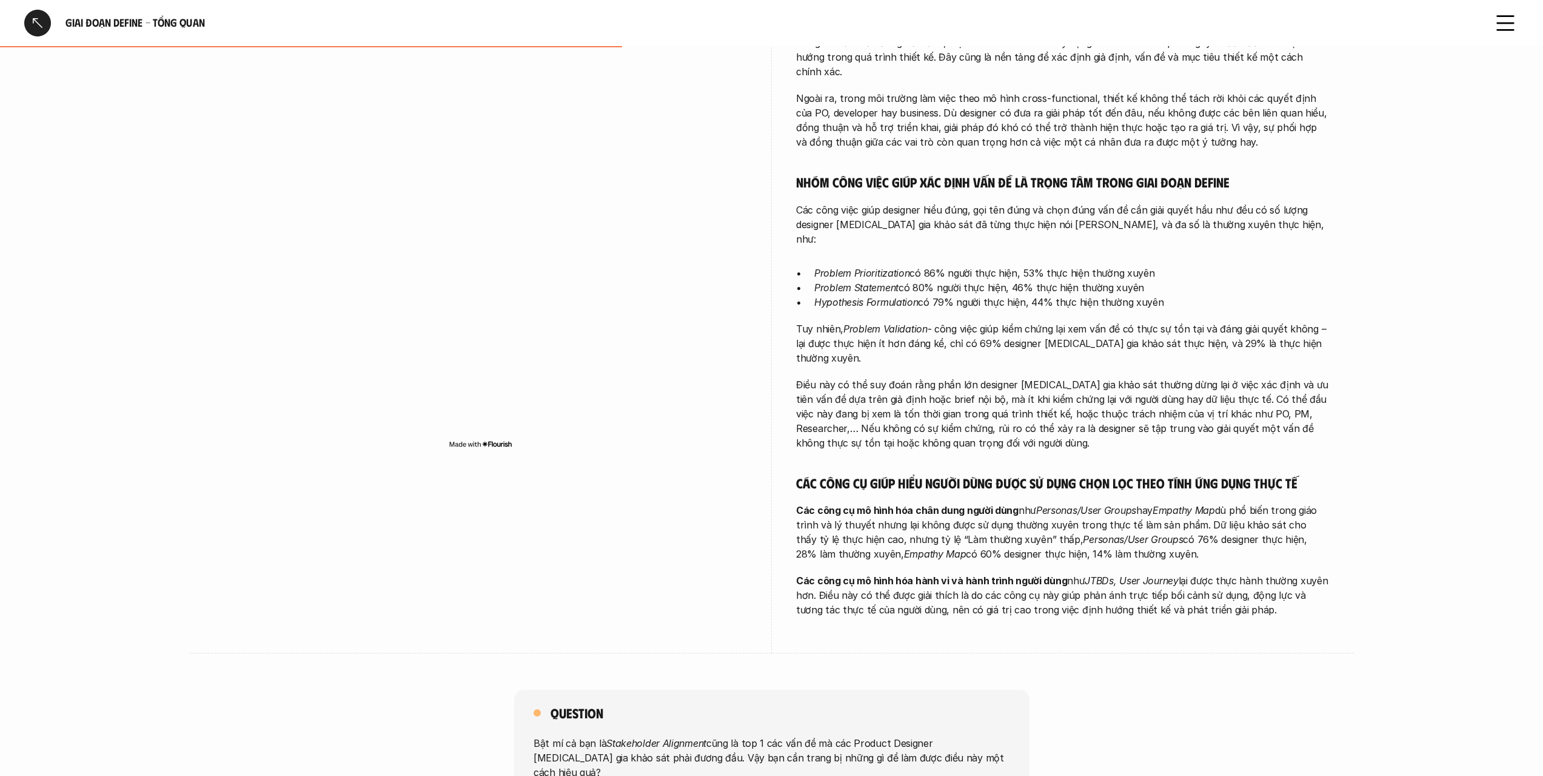
scroll to position [485, 0]
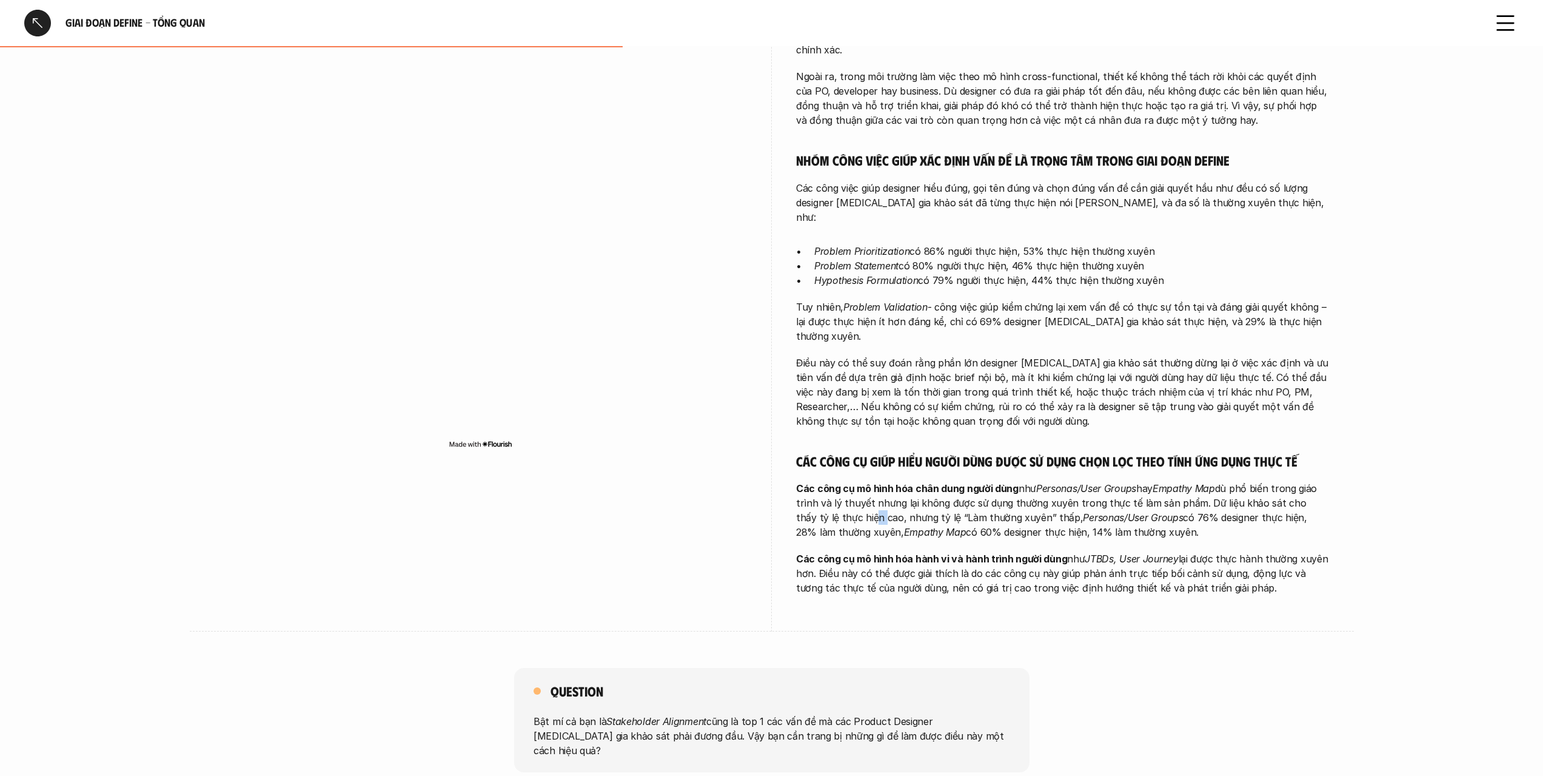
drag, startPoint x: 828, startPoint y: 453, endPoint x: 837, endPoint y: 466, distance: 15.7
click at [837, 481] on p "Các công cụ mô hình hóa chân dung người dùng như Personas/User Groups hay Empat…" at bounding box center [1063, 510] width 534 height 58
drag, startPoint x: 891, startPoint y: 447, endPoint x: 901, endPoint y: 459, distance: 15.5
click at [891, 481] on p "Các công cụ mô hình hóa chân dung người dùng như Personas/User Groups hay Empat…" at bounding box center [1063, 510] width 534 height 58
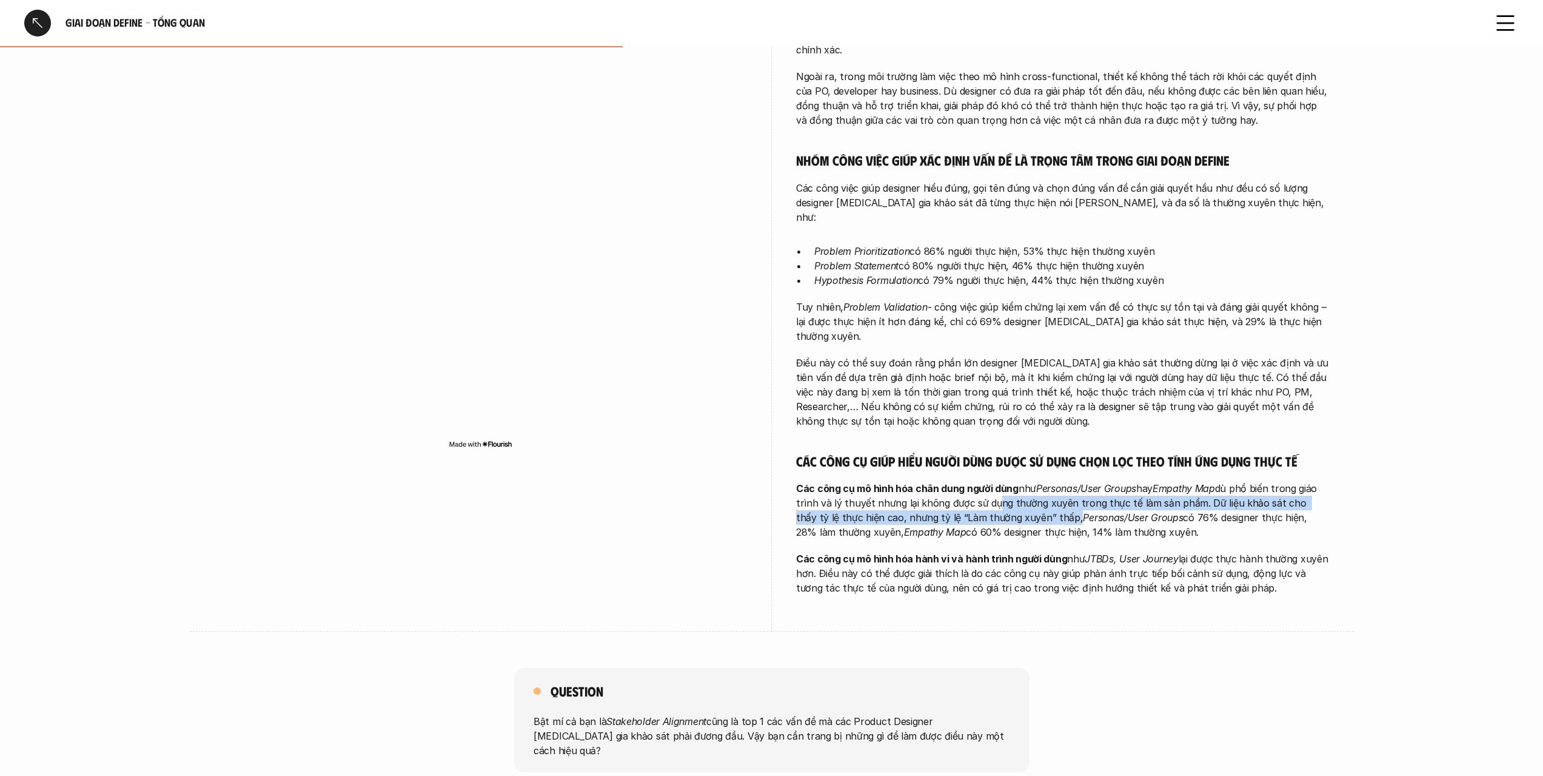
drag, startPoint x: 991, startPoint y: 448, endPoint x: 1024, endPoint y: 455, distance: 33.4
click at [1024, 481] on p "Các công cụ mô hình hóa chân dung người dùng như Personas/User Groups hay Empat…" at bounding box center [1063, 510] width 534 height 58
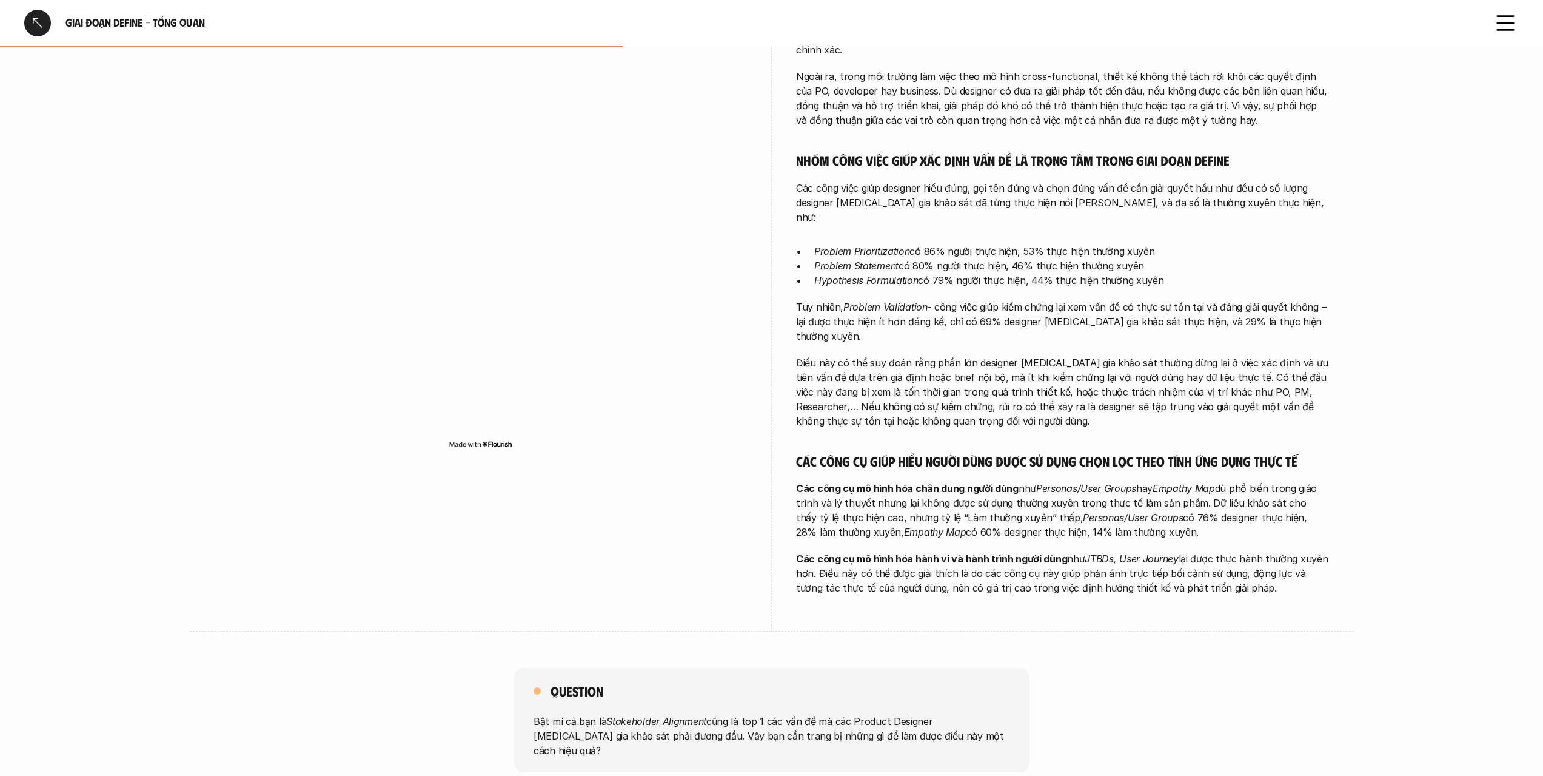
click at [1004, 481] on p "Các công cụ mô hình hóa chân dung người dùng như Personas/User Groups hay Empat…" at bounding box center [1063, 510] width 534 height 58
drag, startPoint x: 970, startPoint y: 448, endPoint x: 1199, endPoint y: 448, distance: 229.2
click at [1199, 481] on p "Các công cụ mô hình hóa chân dung người dùng như Personas/User Groups hay Empat…" at bounding box center [1063, 510] width 534 height 58
click at [1223, 481] on p "Các công cụ mô hình hóa chân dung người dùng như Personas/User Groups hay Empat…" at bounding box center [1063, 510] width 534 height 58
drag, startPoint x: 1059, startPoint y: 466, endPoint x: 1153, endPoint y: 465, distance: 93.4
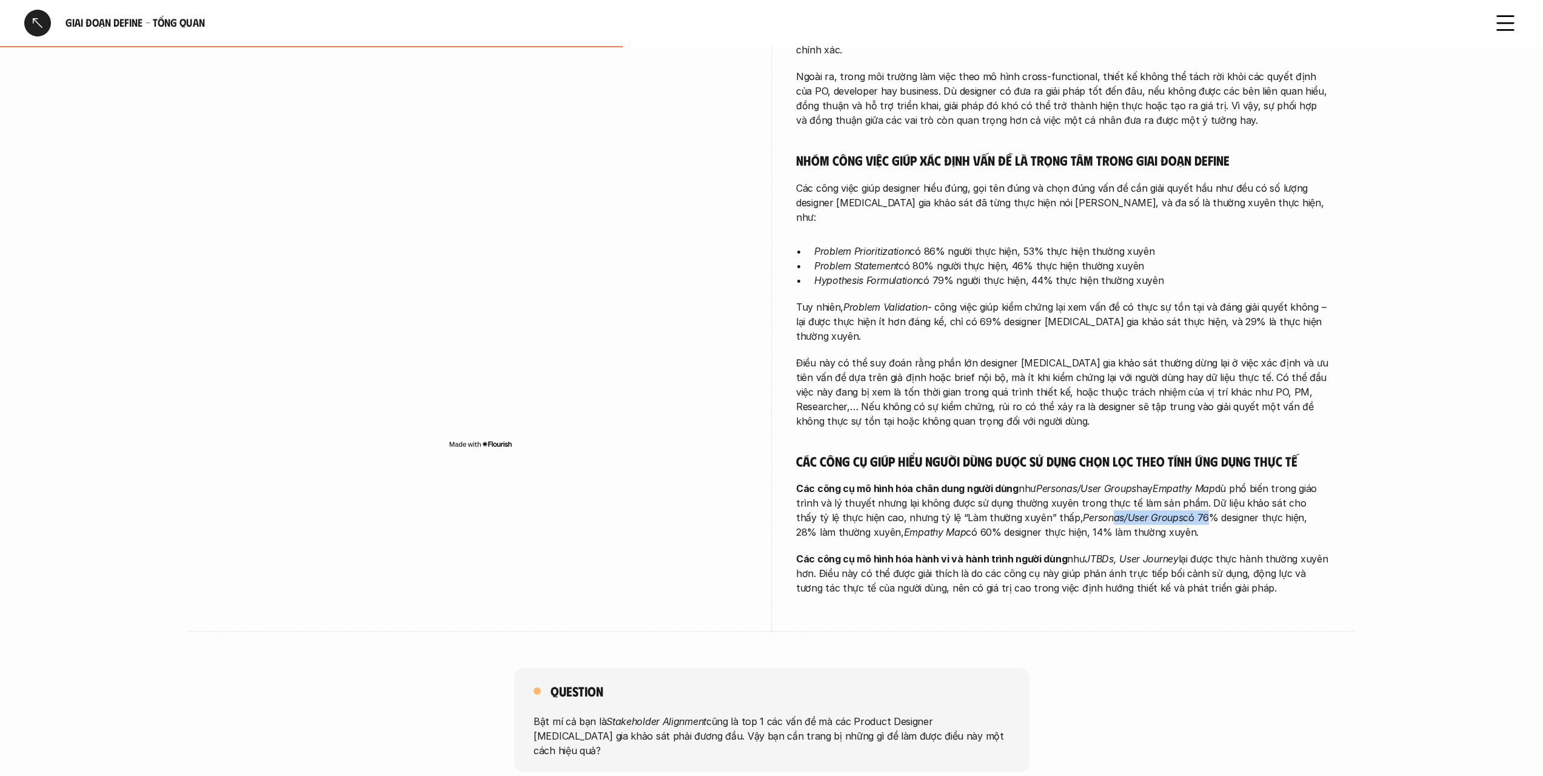
click at [1153, 481] on p "Các công cụ mô hình hóa chân dung người dùng như Personas/User Groups hay Empat…" at bounding box center [1063, 510] width 534 height 58
click at [1169, 481] on p "Các công cụ mô hình hóa chân dung người dùng như Personas/User Groups hay Empat…" at bounding box center [1063, 510] width 534 height 58
drag, startPoint x: 1134, startPoint y: 458, endPoint x: 1255, endPoint y: 473, distance: 121.6
click at [1255, 481] on p "Các công cụ mô hình hóa chân dung người dùng như Personas/User Groups hay Empat…" at bounding box center [1063, 510] width 534 height 58
click at [1261, 481] on p "Các công cụ mô hình hóa chân dung người dùng như Personas/User Groups hay Empat…" at bounding box center [1063, 510] width 534 height 58
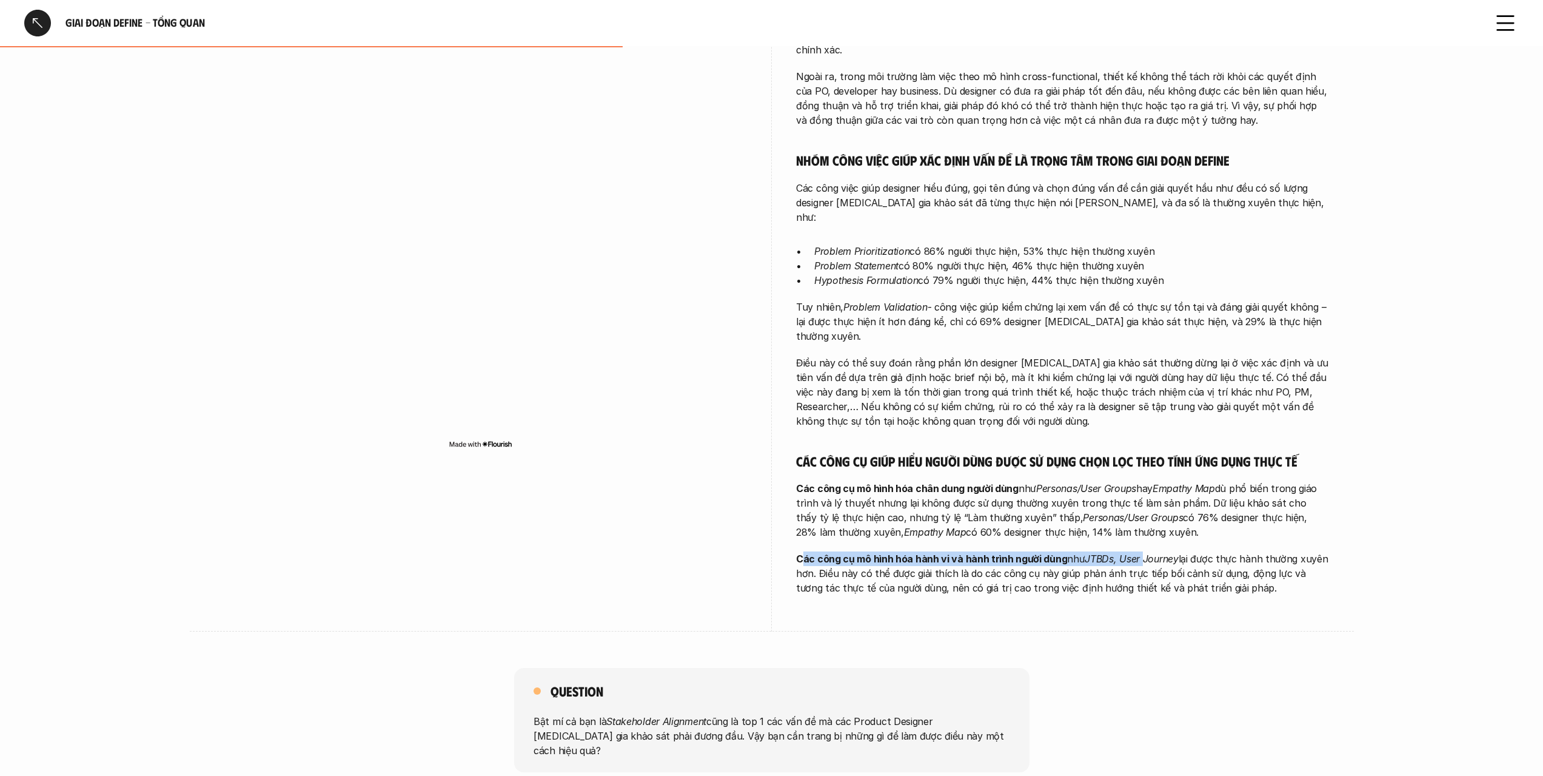
drag, startPoint x: 806, startPoint y: 498, endPoint x: 1141, endPoint y: 498, distance: 335.4
click at [1141, 551] on p "Các công cụ mô hình hóa hành vi và hành trình người dùng như JTBDs, User Journe…" at bounding box center [1063, 573] width 534 height 44
click at [1079, 551] on p "Các công cụ mô hình hóa hành vi và hành trình người dùng như JTBDs, User Journe…" at bounding box center [1063, 573] width 534 height 44
drag, startPoint x: 1225, startPoint y: 495, endPoint x: 1276, endPoint y: 524, distance: 58.4
click at [1283, 551] on p "Các công cụ mô hình hóa hành vi và hành trình người dùng như JTBDs, User Journe…" at bounding box center [1063, 573] width 534 height 44
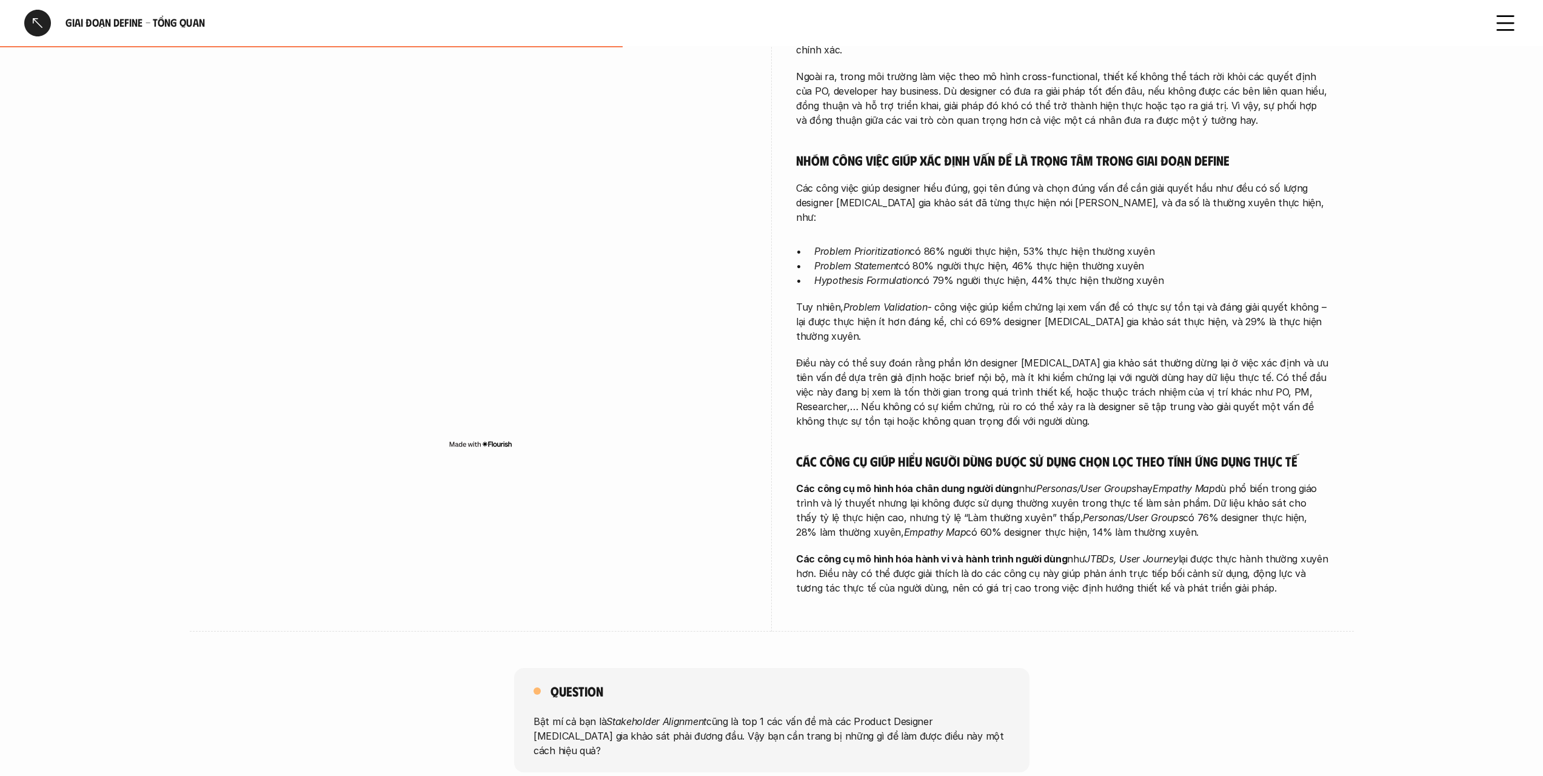
click at [1096, 551] on p "Các công cụ mô hình hóa hành vi và hành trình người dùng như JTBDs, User Journe…" at bounding box center [1063, 573] width 534 height 44
drag, startPoint x: 924, startPoint y: 529, endPoint x: 1190, endPoint y: 520, distance: 265.8
click at [1190, 551] on p "Các công cụ mô hình hóa hành vi và hành trình người dùng như JTBDs, User Journe…" at bounding box center [1063, 573] width 534 height 44
click at [1079, 539] on div "overview Stakeholder Alignment là công việc được những người [MEDICAL_DATA] gia…" at bounding box center [1063, 156] width 534 height 952
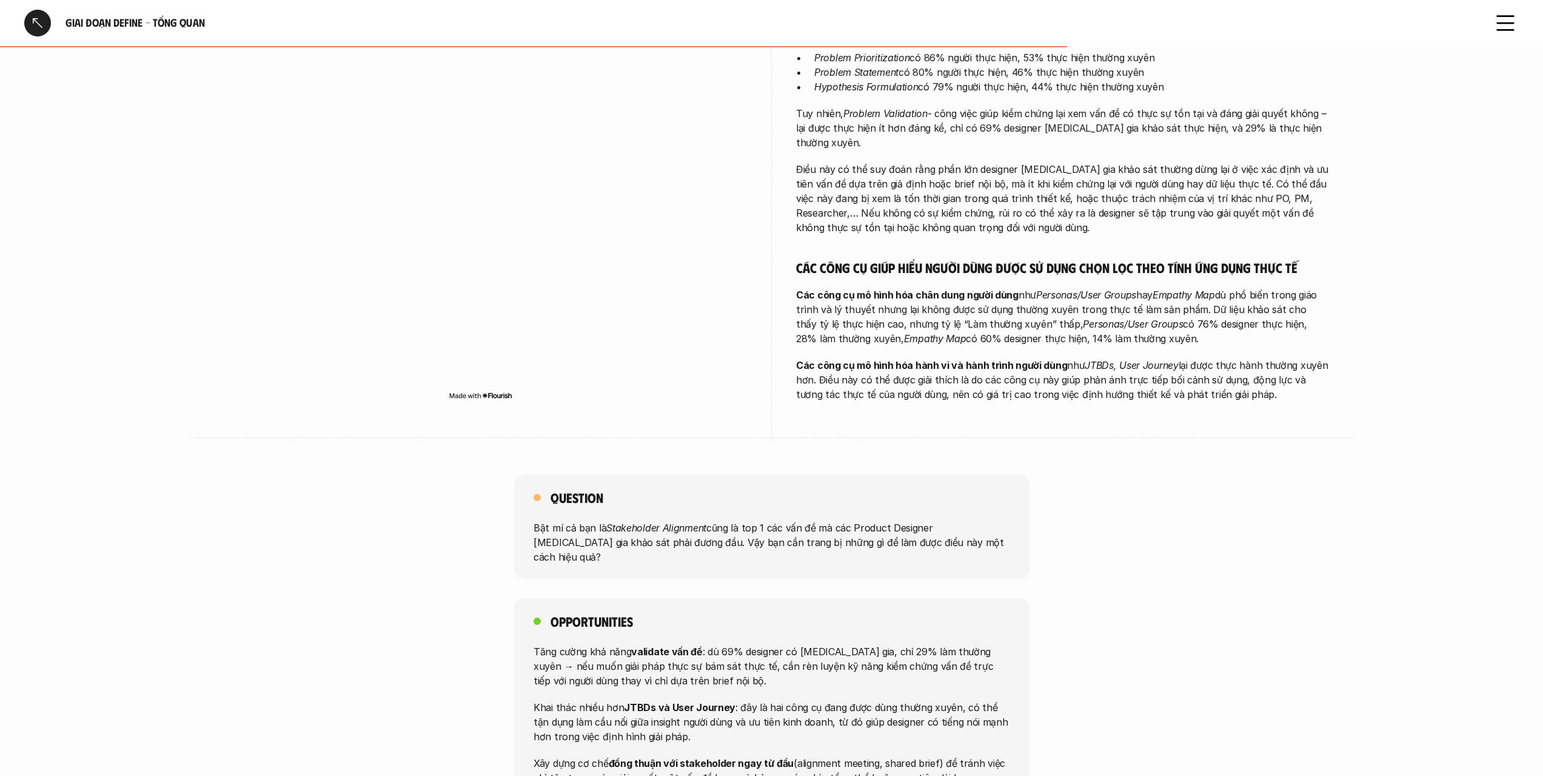
scroll to position [849, 0]
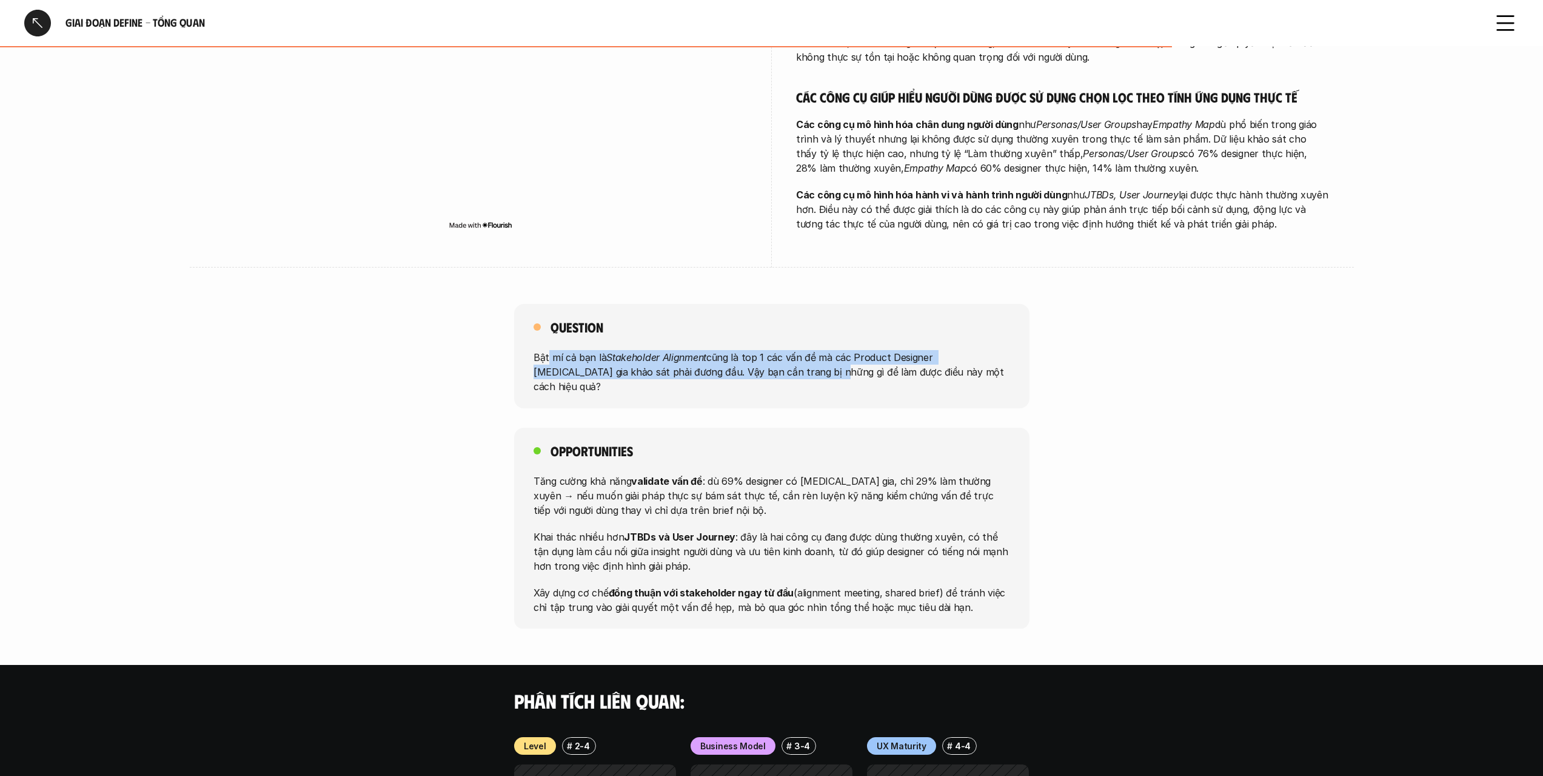
drag, startPoint x: 549, startPoint y: 301, endPoint x: 750, endPoint y: 309, distance: 200.9
click at [750, 350] on p "Bật mí cả bạn là Stakeholder Alignment cũng là top 1 các vấn đề mà các Product …" at bounding box center [772, 372] width 477 height 44
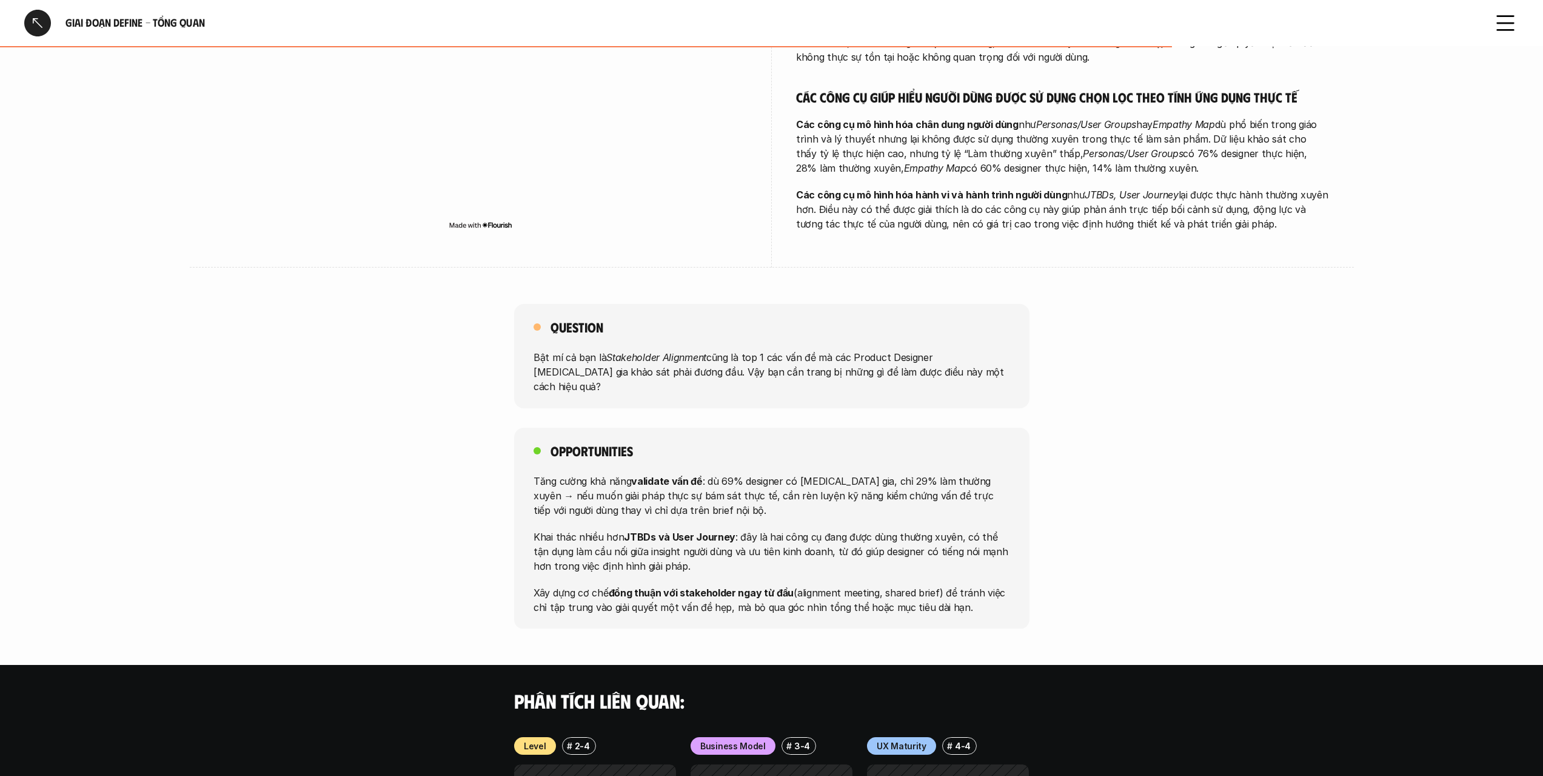
click at [803, 350] on p "Bật mí cả bạn là Stakeholder Alignment cũng là top 1 các vấn đề mà các Product …" at bounding box center [772, 372] width 477 height 44
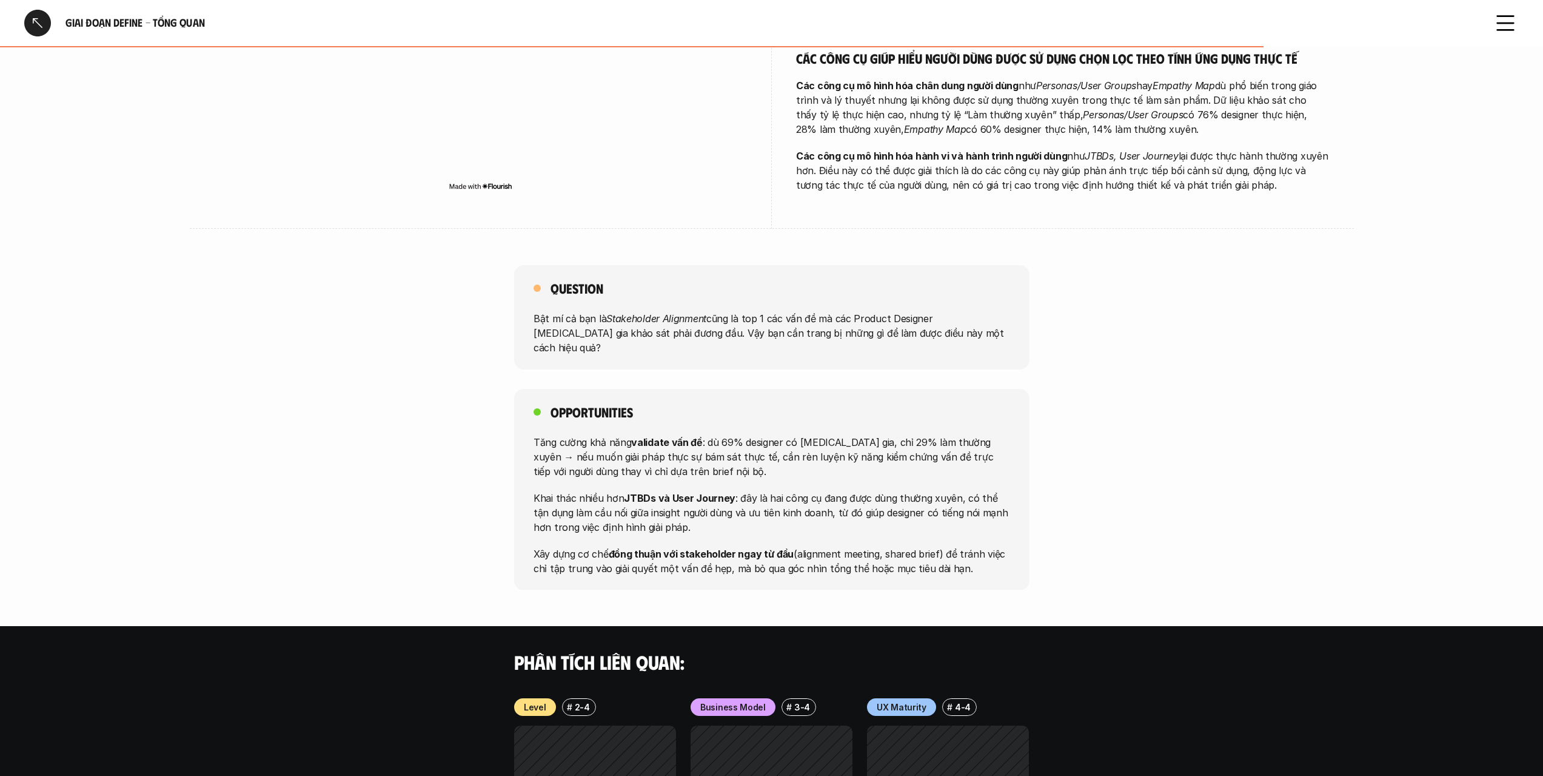
scroll to position [910, 0]
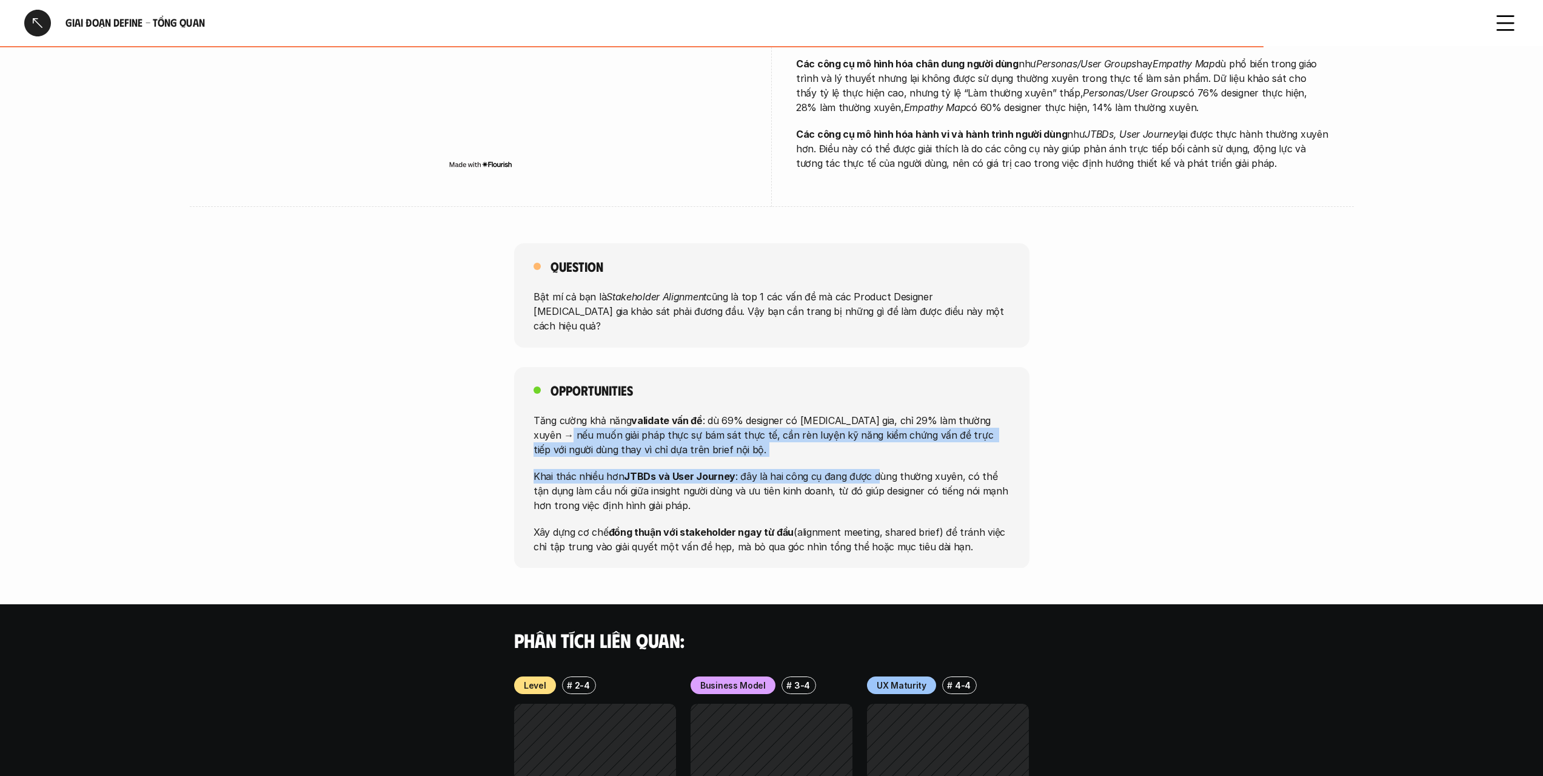
drag, startPoint x: 617, startPoint y: 348, endPoint x: 873, endPoint y: 394, distance: 260.0
click at [873, 412] on div "Tăng cường khả năng validate vấn đề : dù 69% designer có [MEDICAL_DATA] gia, ch…" at bounding box center [772, 482] width 477 height 141
click at [763, 412] on div "Tăng cường khả năng validate vấn đề : dù 69% designer có [MEDICAL_DATA] gia, ch…" at bounding box center [772, 482] width 477 height 141
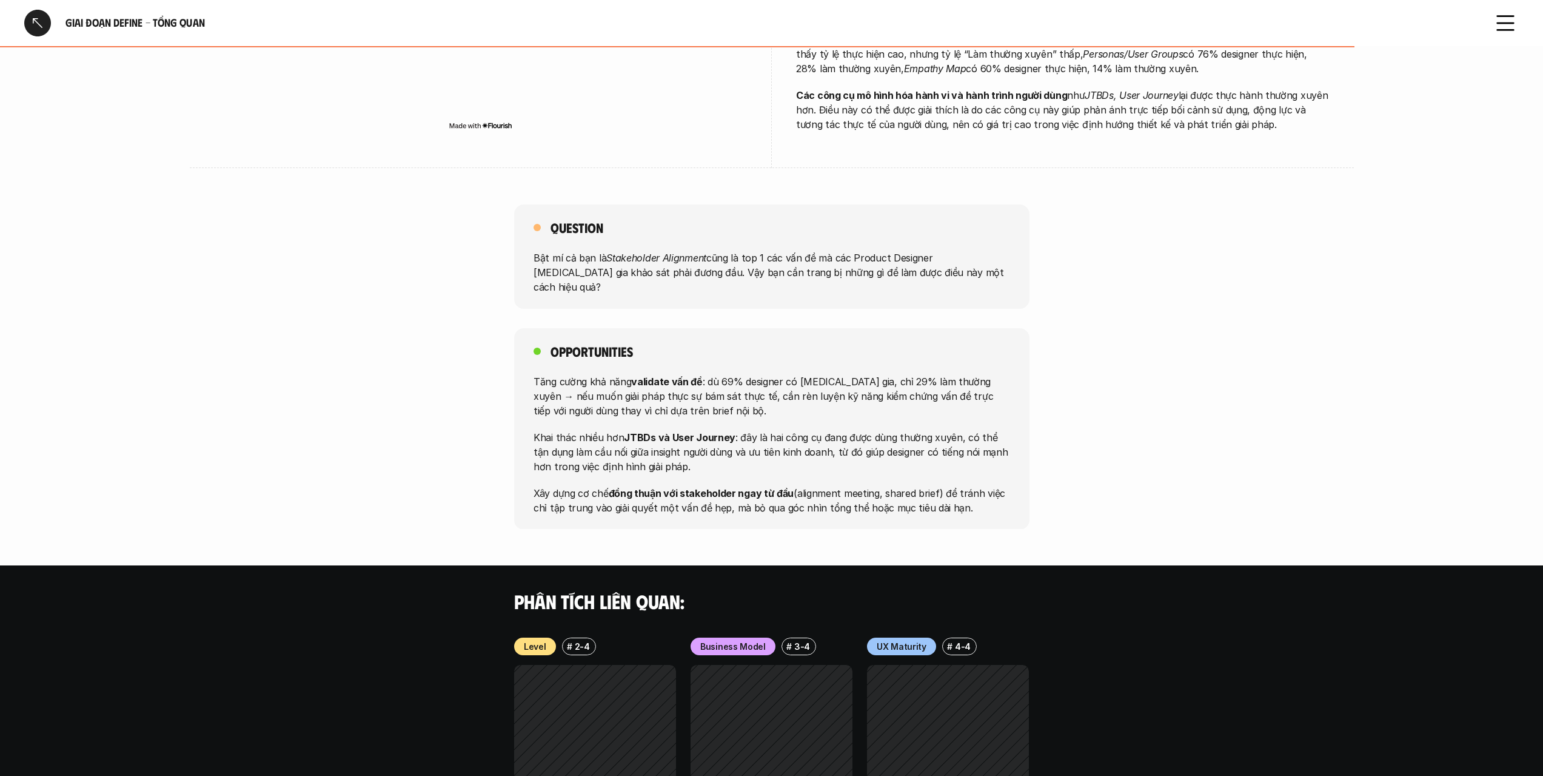
scroll to position [970, 0]
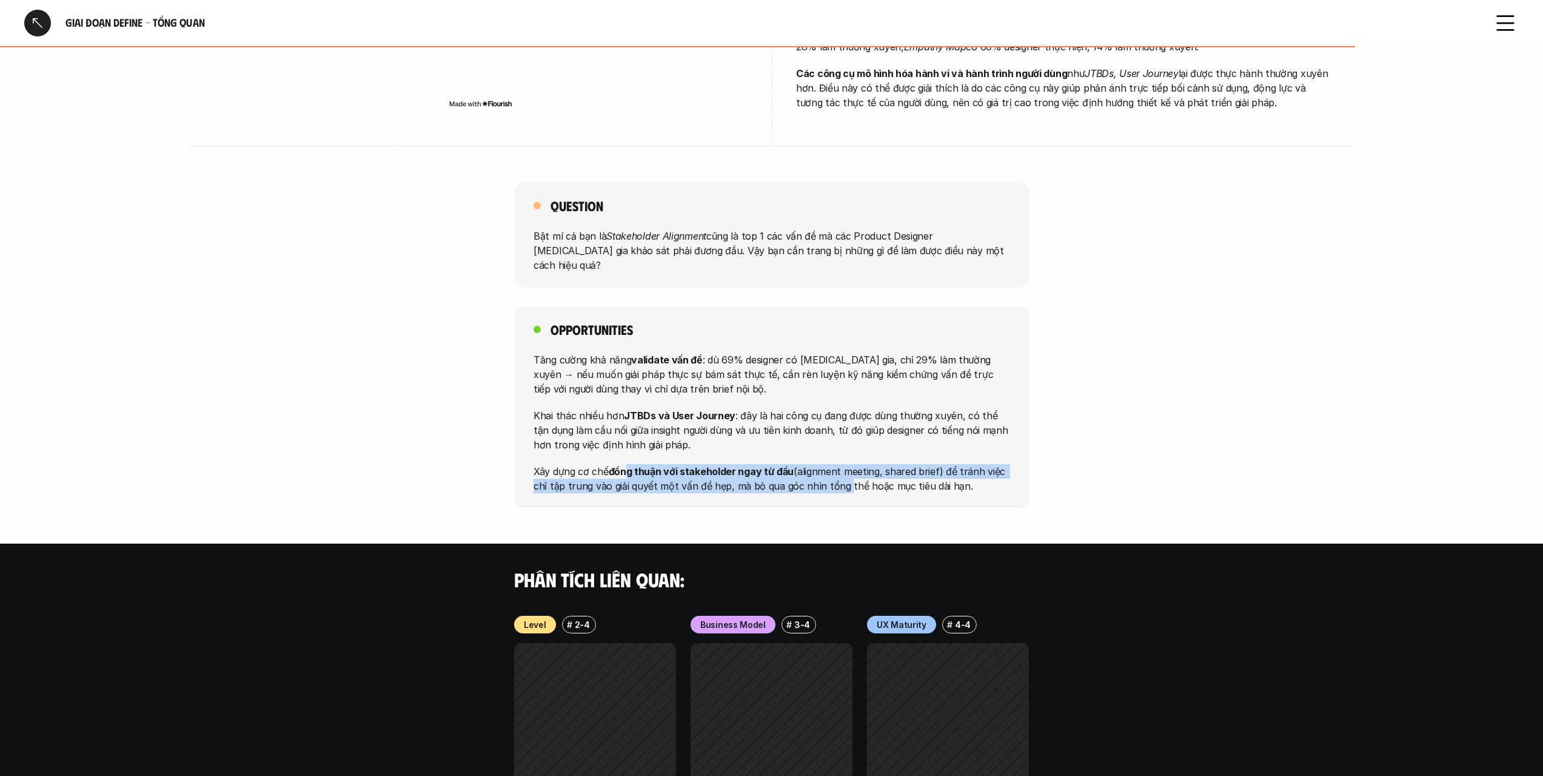
drag, startPoint x: 663, startPoint y: 407, endPoint x: 816, endPoint y: 426, distance: 154.0
click at [840, 463] on p "Xây dựng cơ chế đồng thuận với stakeholder ngay từ đầu (alignment meeting, shar…" at bounding box center [772, 477] width 477 height 29
click at [814, 426] on div "Opportunities Tăng cường khả năng validate vấn đề : dù 69% designer có [MEDICAL…" at bounding box center [771, 406] width 515 height 201
click at [682, 463] on p "Xây dựng cơ chế đồng thuận với stakeholder ngay từ đầu (alignment meeting, shar…" at bounding box center [772, 477] width 477 height 29
drag, startPoint x: 742, startPoint y: 404, endPoint x: 861, endPoint y: 421, distance: 119.4
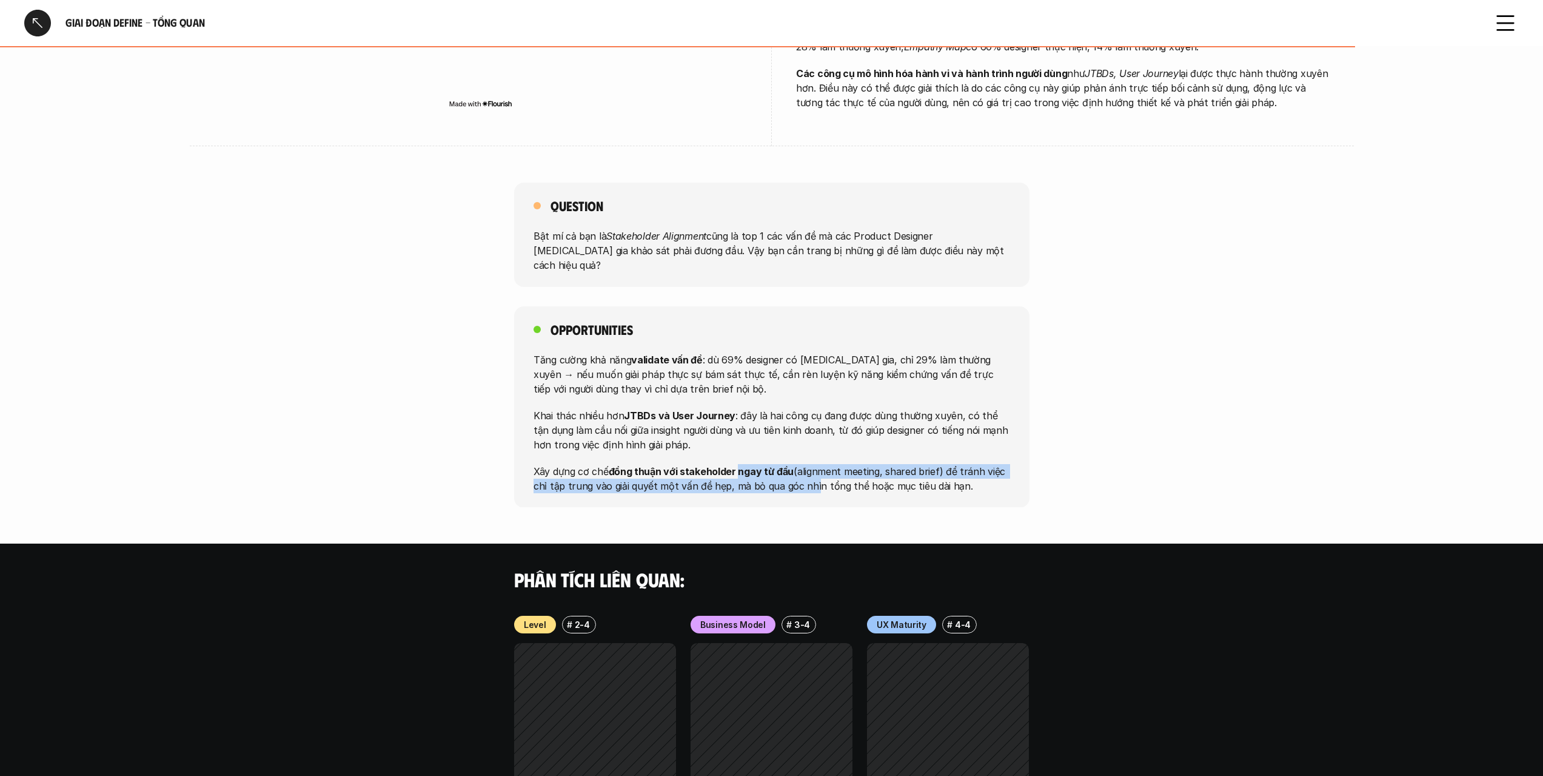
click at [810, 463] on p "Xây dựng cơ chế đồng thuận với stakeholder ngay từ đầu (alignment meeting, shar…" at bounding box center [772, 477] width 477 height 29
click at [869, 422] on div "Opportunities Tăng cường khả năng validate vấn đề : dù 69% designer có [MEDICAL…" at bounding box center [771, 406] width 515 height 201
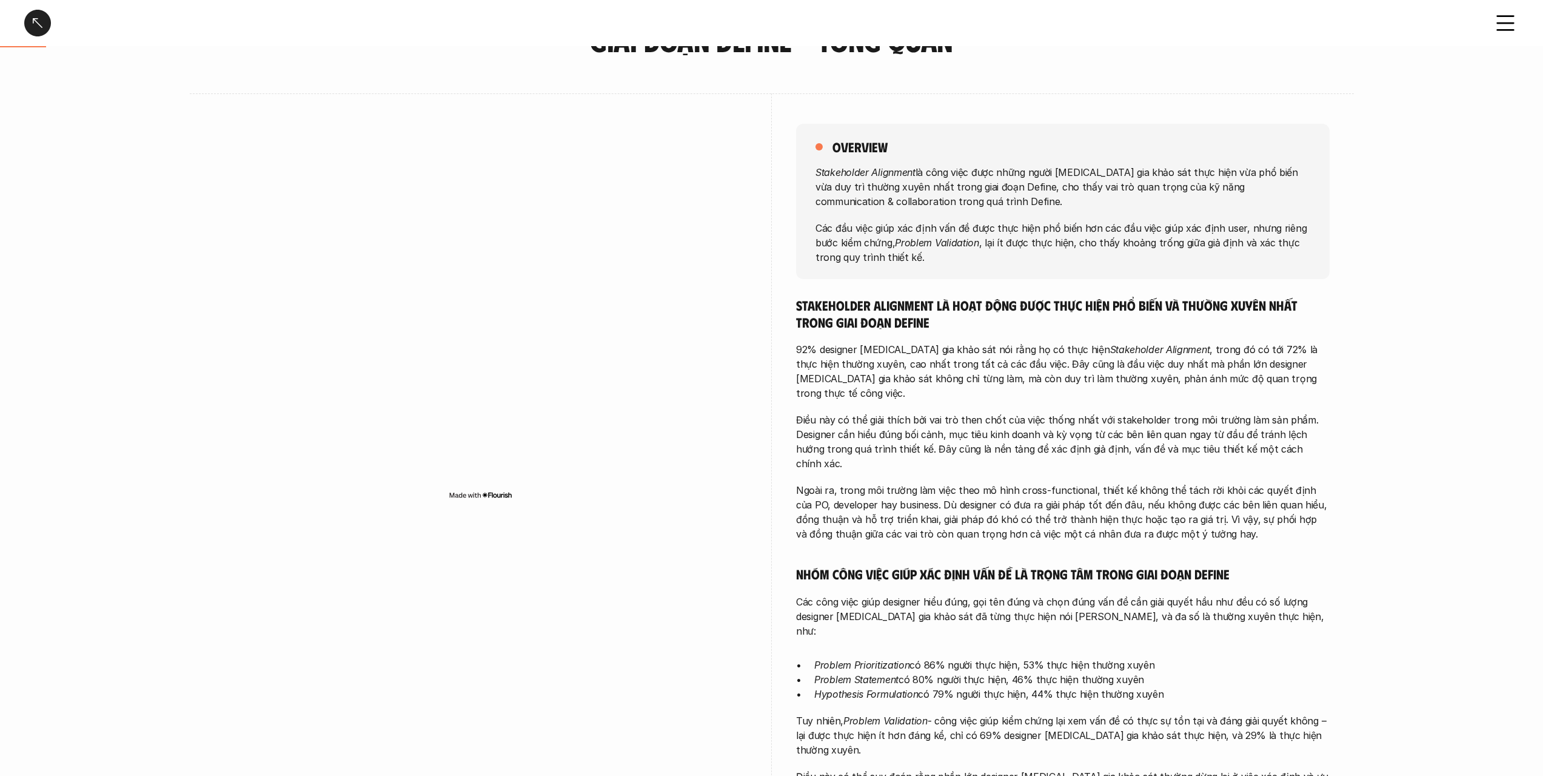
scroll to position [0, 0]
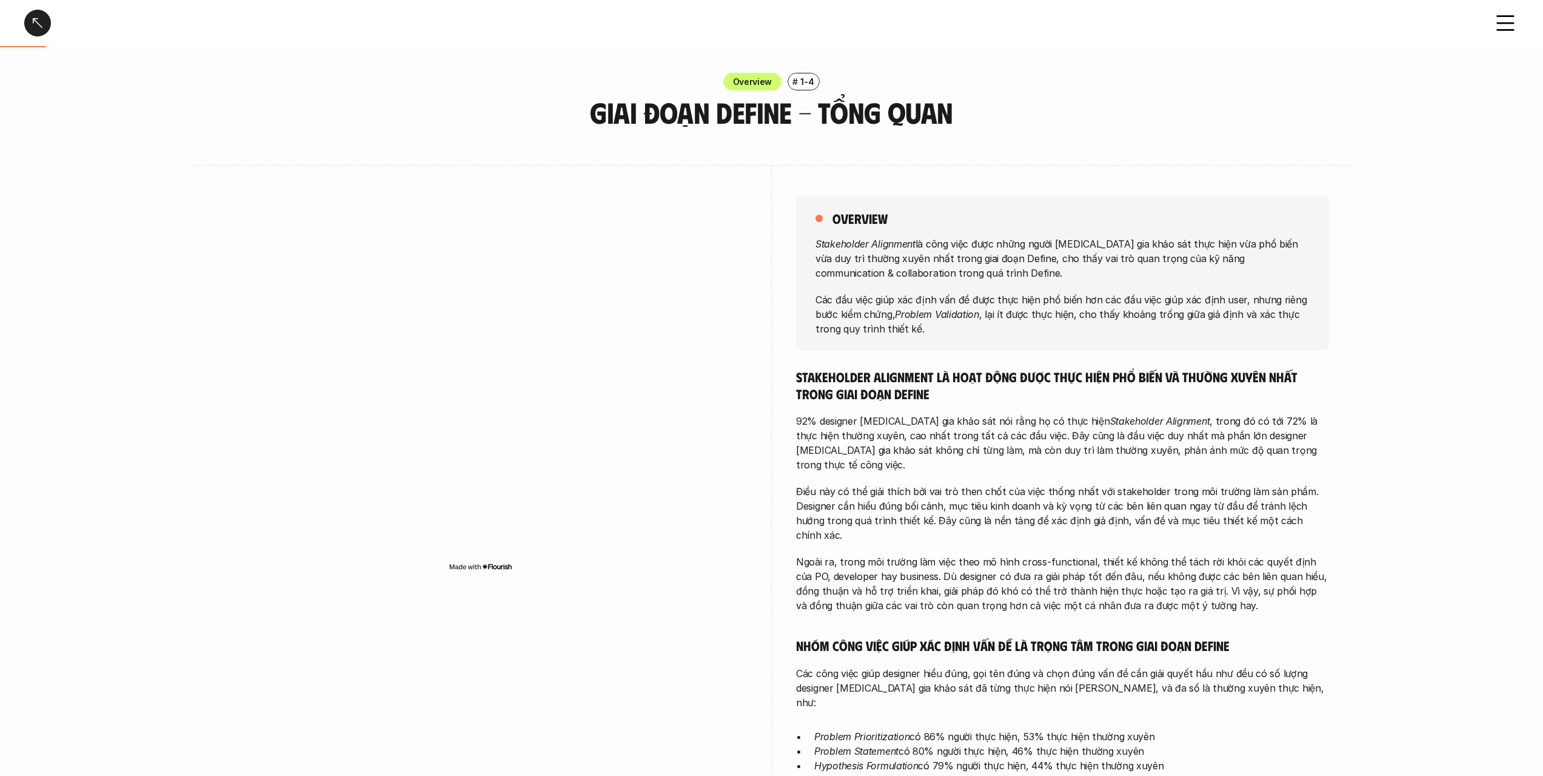
click at [40, 34] on div at bounding box center [37, 23] width 27 height 27
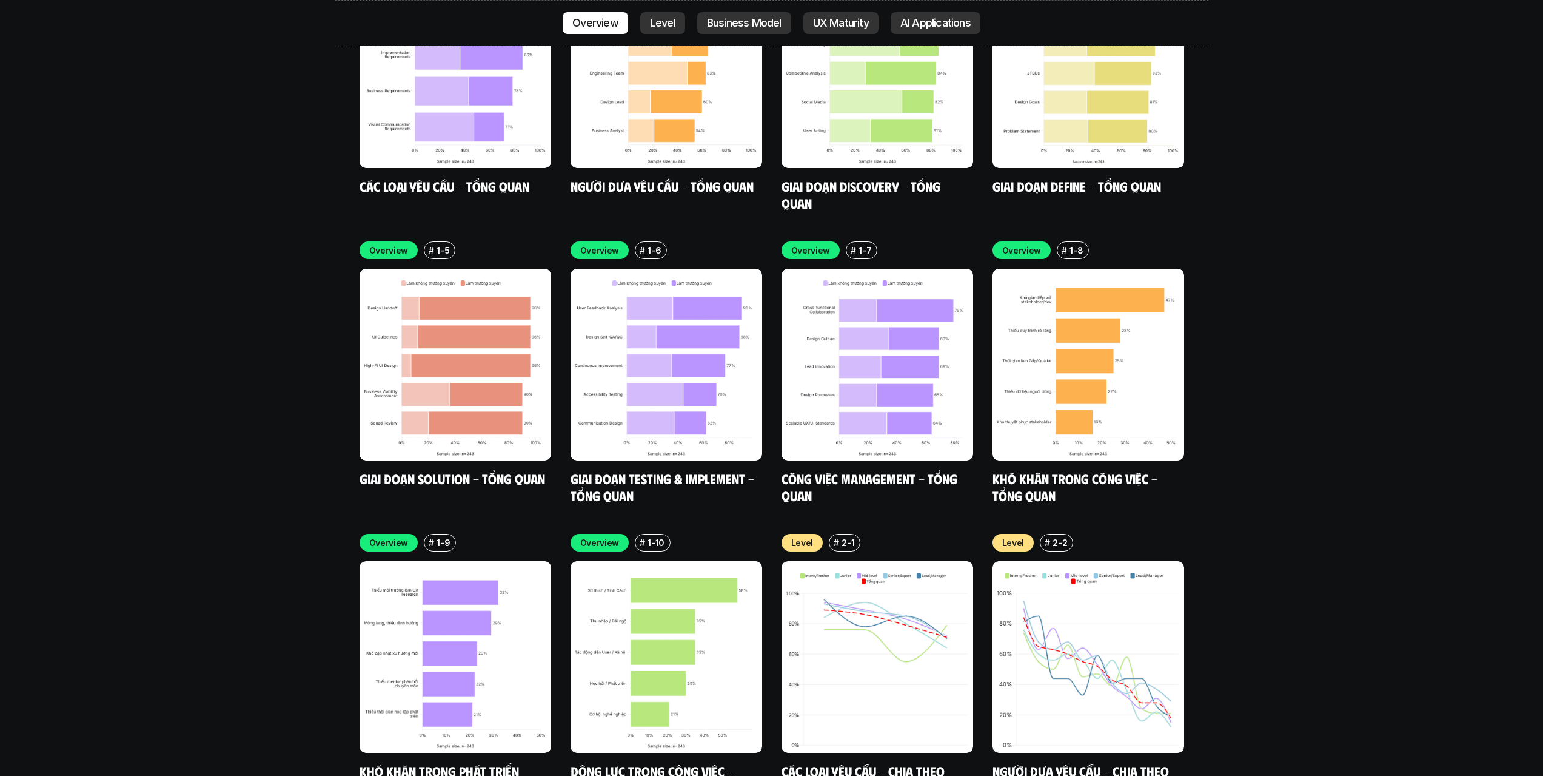
scroll to position [3953, 0]
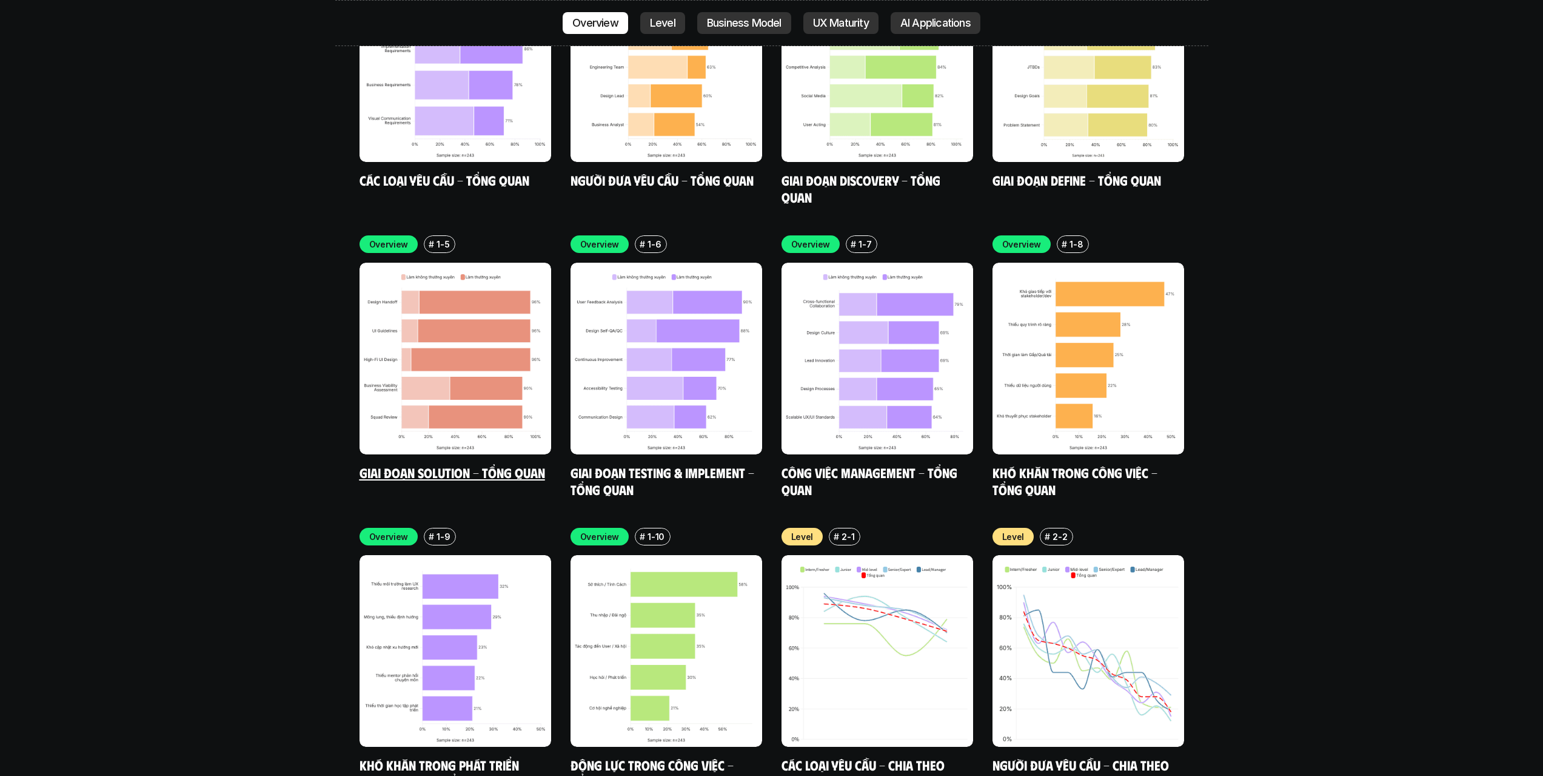
click at [486, 331] on img at bounding box center [456, 359] width 192 height 192
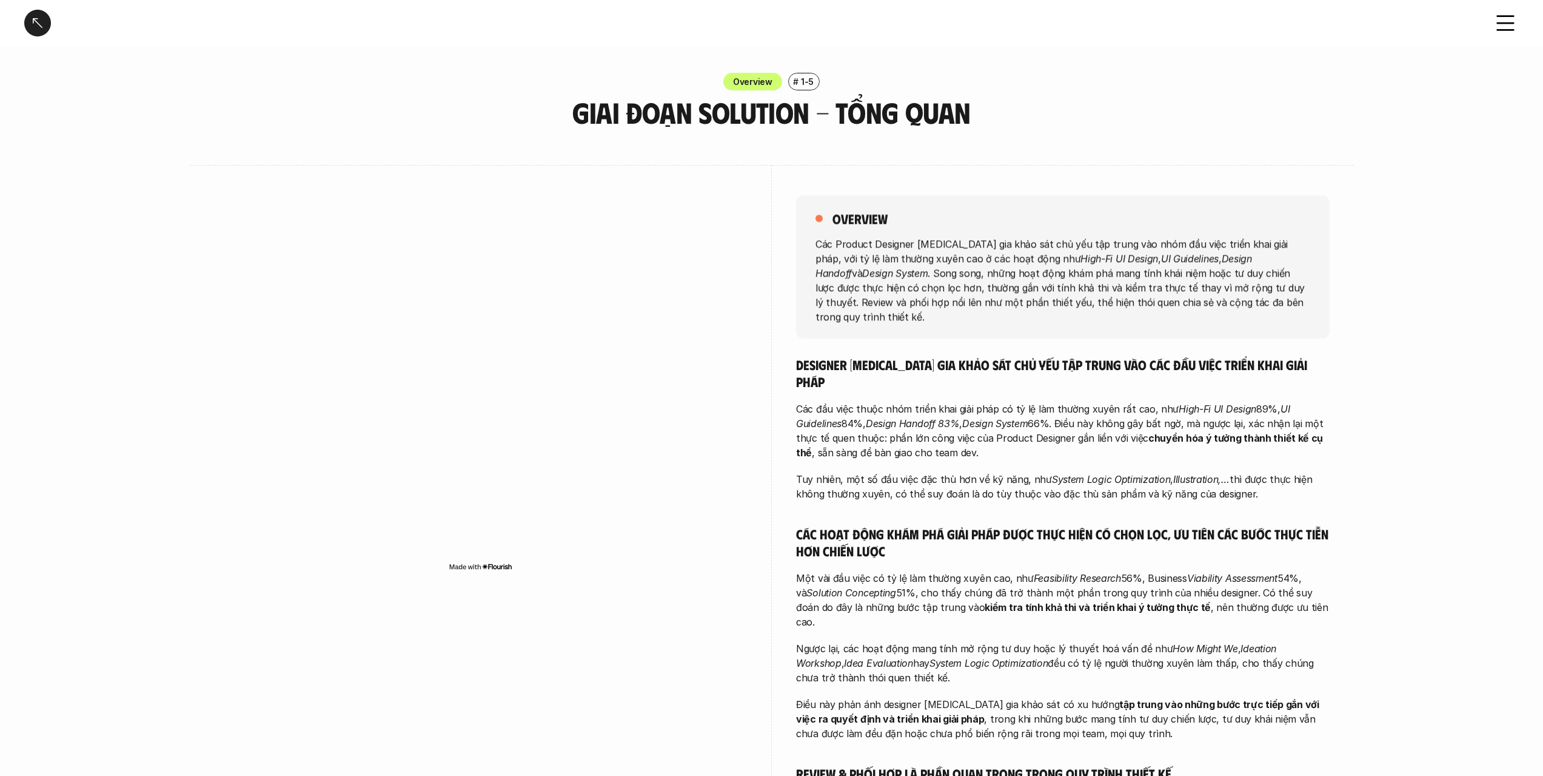
click at [1036, 277] on p "Các Product Designer [MEDICAL_DATA] gia khảo sát chủ yếu tập trung vào nhóm đầu…" at bounding box center [1063, 279] width 495 height 87
